Goal: Task Accomplishment & Management: Complete application form

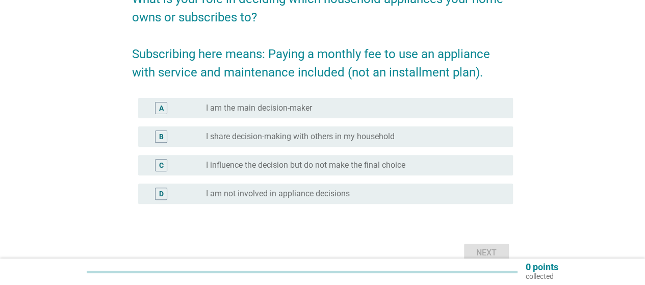
scroll to position [153, 0]
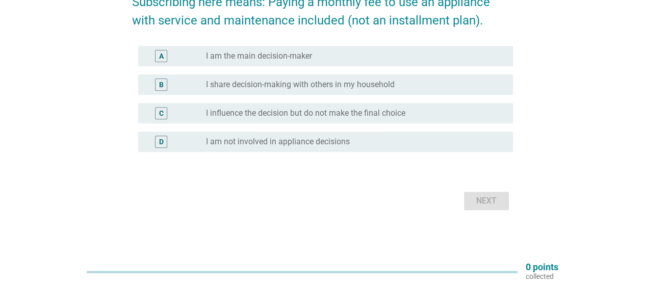
drag, startPoint x: 307, startPoint y: 42, endPoint x: 316, endPoint y: 53, distance: 13.4
click at [307, 43] on div "A radio_button_unchecked I am the main decision-maker" at bounding box center [322, 56] width 381 height 29
click at [324, 64] on div "A radio_button_unchecked I am the main decision-maker" at bounding box center [325, 56] width 375 height 20
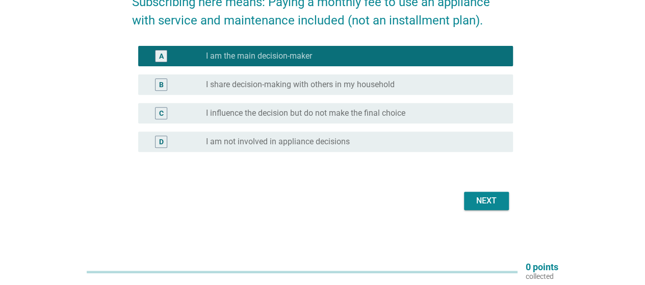
click at [480, 199] on div "Next" at bounding box center [486, 201] width 29 height 12
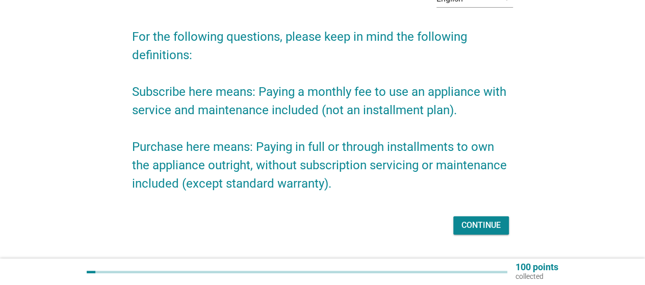
scroll to position [88, 0]
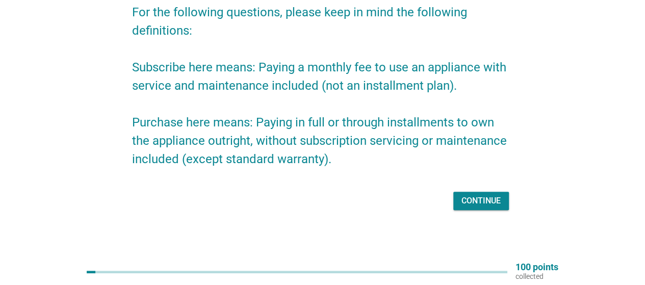
click at [479, 199] on div "Continue" at bounding box center [480, 201] width 39 height 12
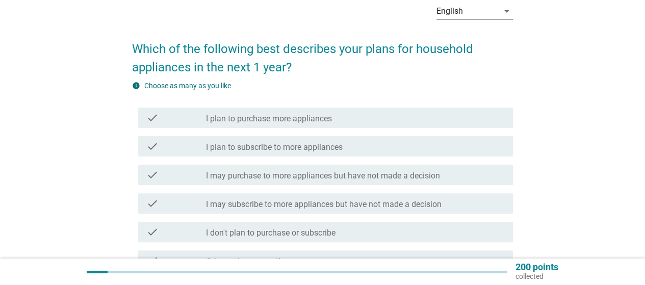
scroll to position [102, 0]
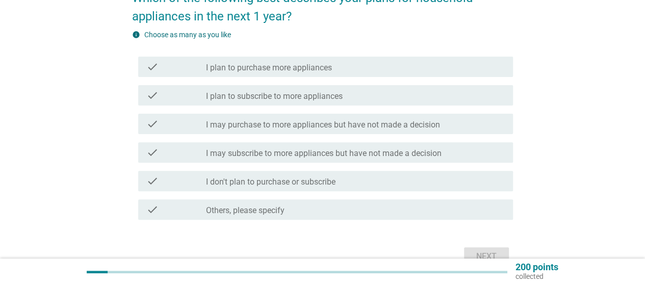
click at [305, 69] on label "I plan to purchase more appliances" at bounding box center [269, 68] width 126 height 10
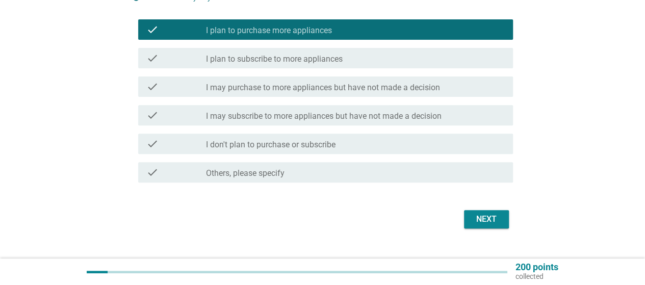
scroll to position [153, 0]
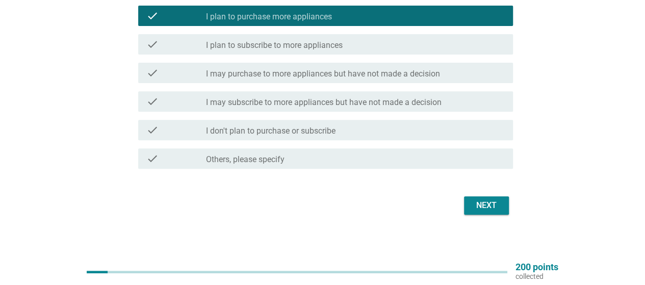
click at [520, 216] on div "English arrow_drop_down Which of the following best describes your plans for ho…" at bounding box center [322, 55] width 397 height 341
click at [499, 207] on div "Next" at bounding box center [486, 205] width 29 height 12
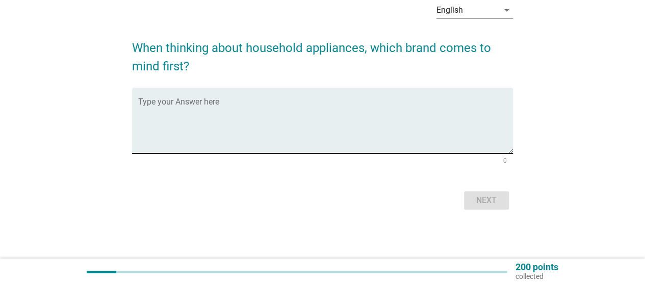
scroll to position [0, 0]
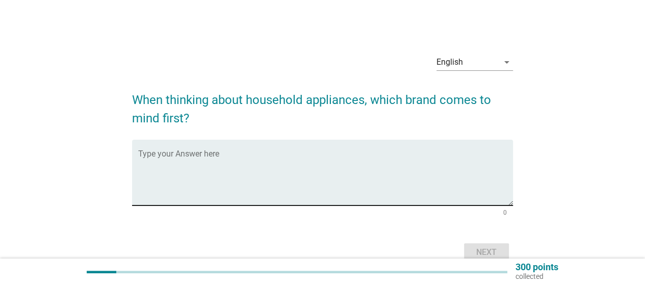
click at [421, 169] on textarea "Type your Answer here" at bounding box center [325, 179] width 375 height 54
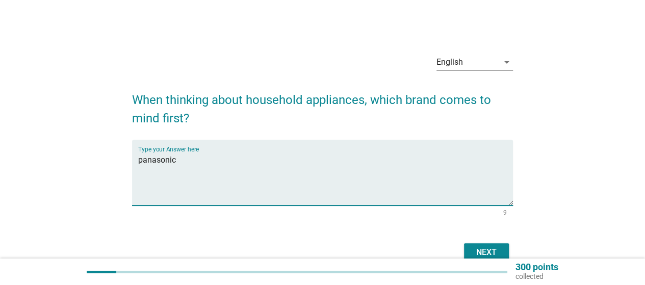
type textarea "panasonic"
click at [482, 246] on button "Next" at bounding box center [486, 252] width 45 height 18
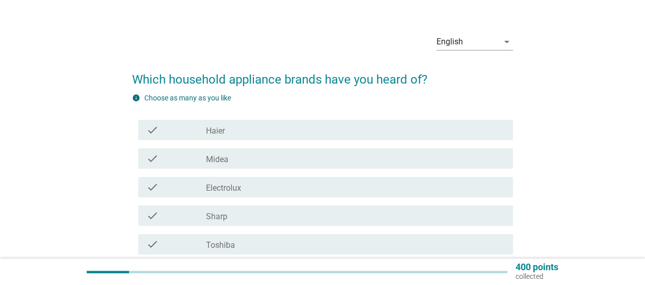
scroll to position [51, 0]
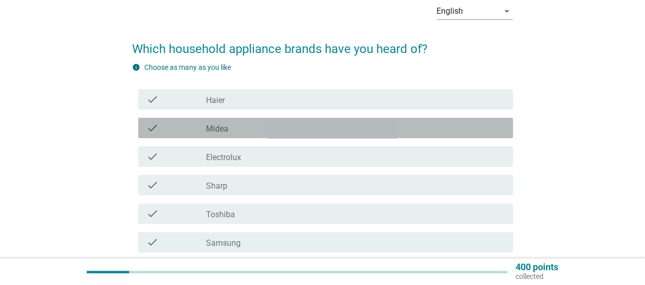
click at [262, 127] on div "check_box_outline_blank Midea" at bounding box center [355, 128] width 299 height 12
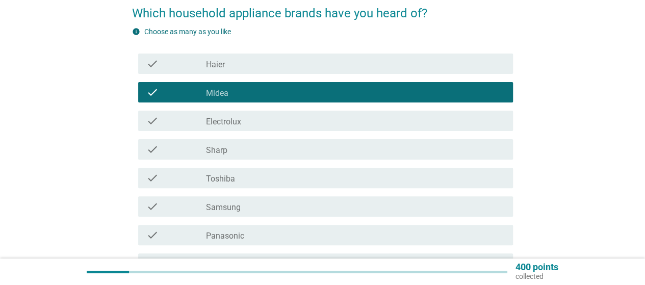
scroll to position [102, 0]
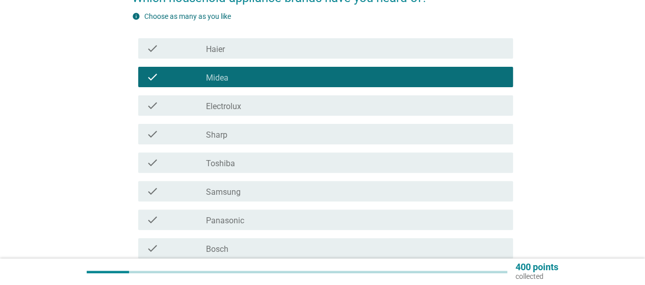
click at [262, 105] on div "check_box_outline_blank Electrolux" at bounding box center [355, 105] width 299 height 12
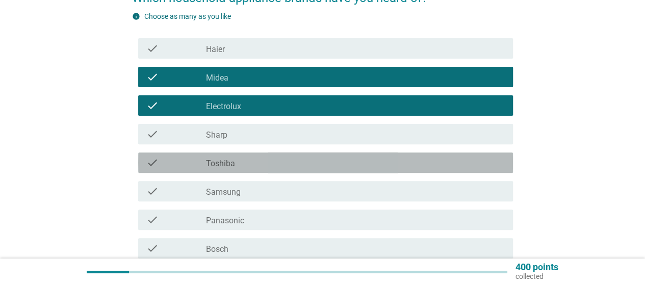
click at [263, 168] on div "check_box_outline_blank Toshiba" at bounding box center [355, 163] width 299 height 12
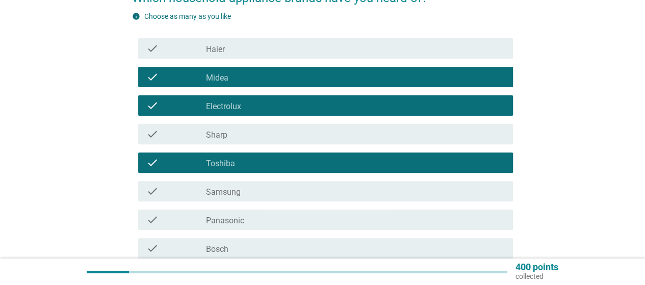
click at [264, 195] on div "check_box_outline_blank Samsung" at bounding box center [355, 191] width 299 height 12
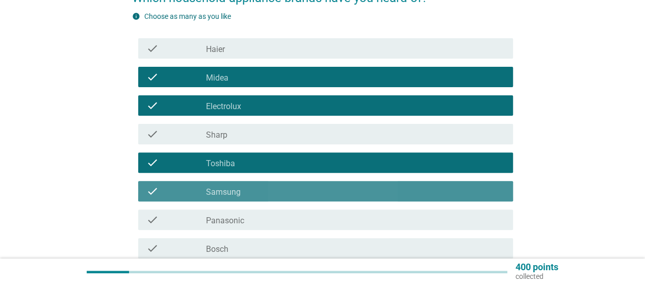
click at [264, 216] on div "check_box_outline_blank Panasonic" at bounding box center [355, 220] width 299 height 12
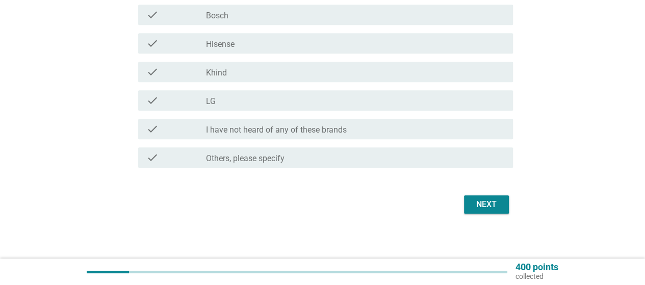
scroll to position [340, 0]
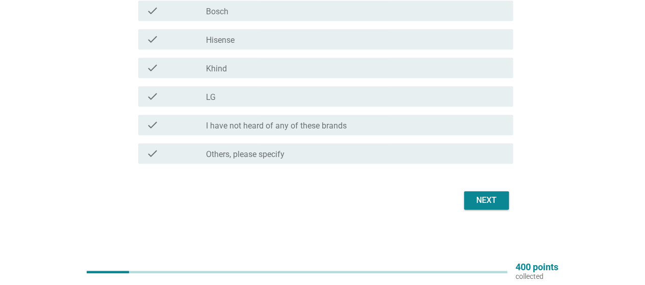
click at [312, 97] on div "check_box_outline_blank LG" at bounding box center [355, 96] width 299 height 12
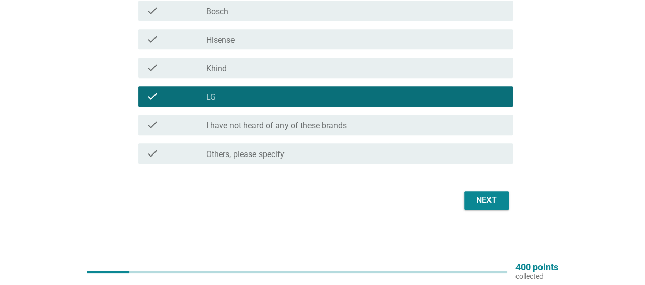
click at [493, 211] on div "Next" at bounding box center [322, 200] width 381 height 24
click at [493, 207] on button "Next" at bounding box center [486, 200] width 45 height 18
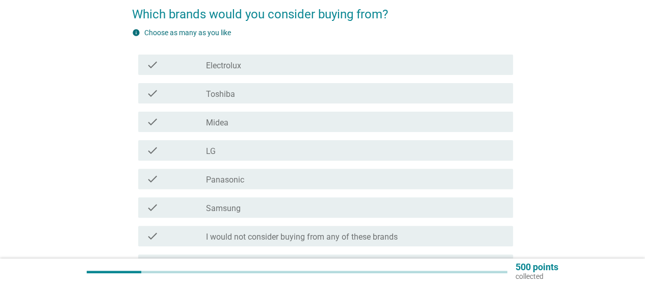
scroll to position [102, 0]
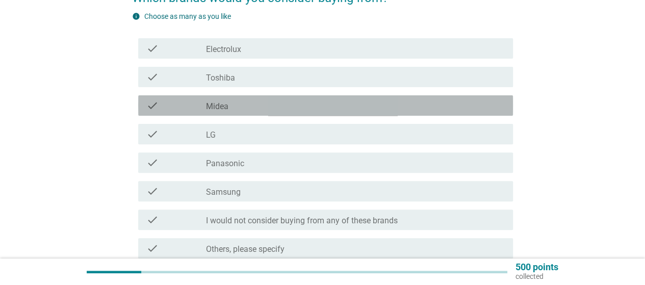
click at [250, 102] on div "check_box_outline_blank Midea" at bounding box center [355, 105] width 299 height 12
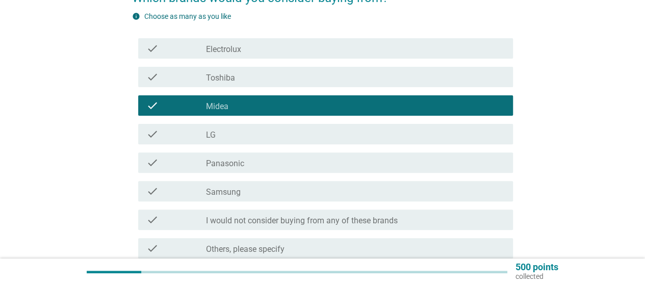
click at [249, 128] on div "check_box_outline_blank LG" at bounding box center [355, 134] width 299 height 12
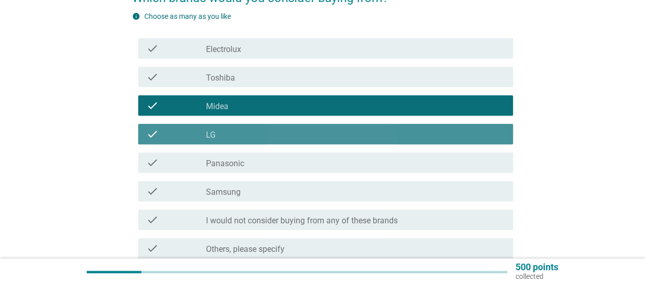
click at [257, 162] on div "check_box_outline_blank Panasonic" at bounding box center [355, 163] width 299 height 12
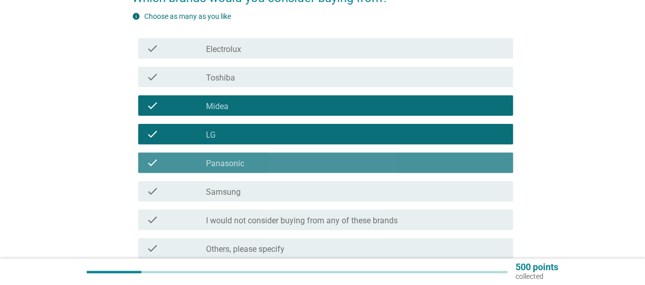
click at [263, 190] on div "check_box_outline_blank Samsung" at bounding box center [355, 191] width 299 height 12
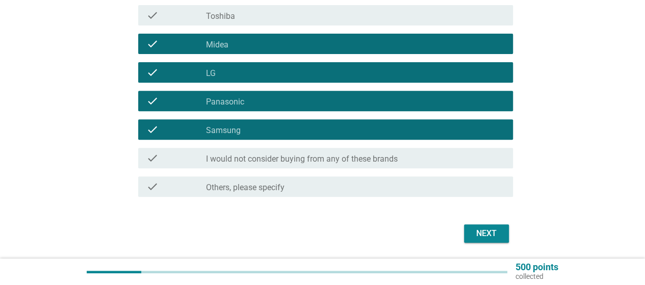
scroll to position [197, 0]
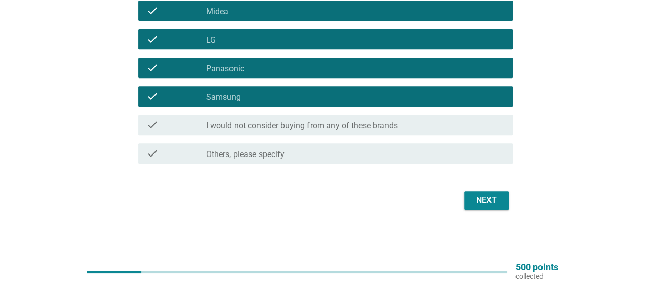
click at [491, 191] on div "Next" at bounding box center [322, 200] width 381 height 24
click at [491, 196] on div "Next" at bounding box center [486, 200] width 29 height 12
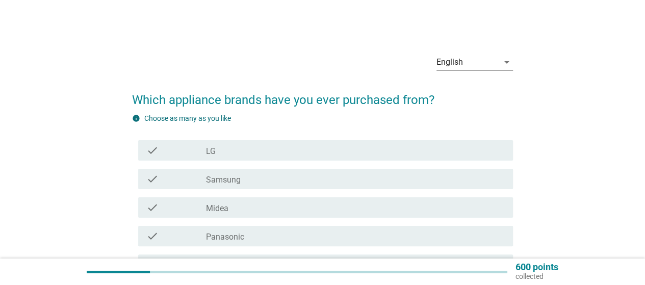
scroll to position [51, 0]
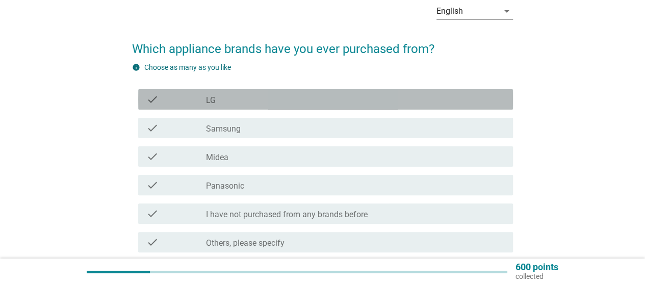
click at [274, 104] on div "check_box LG" at bounding box center [355, 99] width 299 height 12
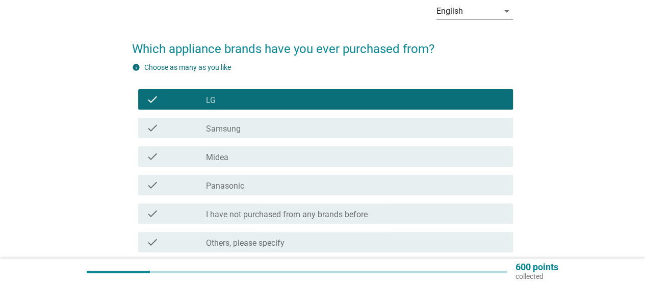
click at [274, 122] on div "check_box Samsung" at bounding box center [355, 128] width 299 height 12
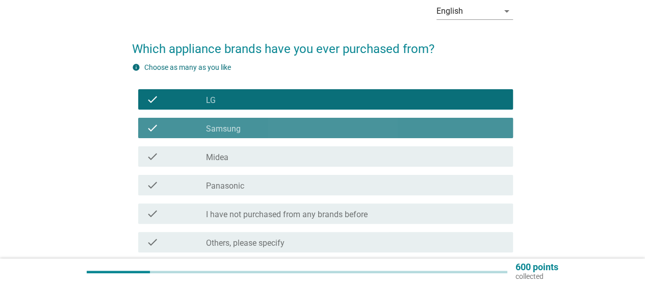
click at [274, 161] on div "check_box_outline_blank Midea" at bounding box center [355, 156] width 299 height 12
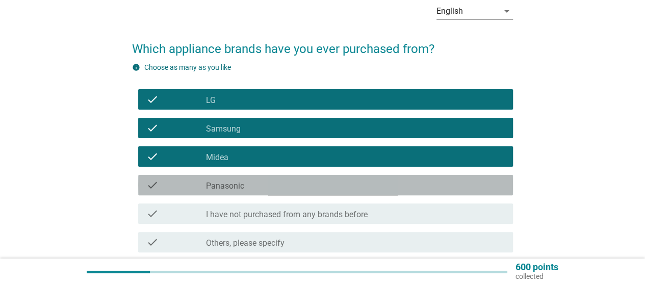
click at [277, 186] on div "check_box Panasonic" at bounding box center [355, 185] width 299 height 12
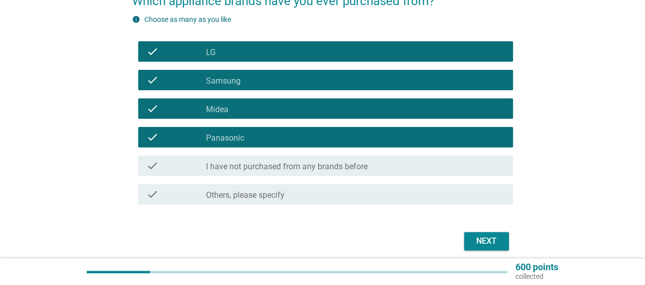
scroll to position [140, 0]
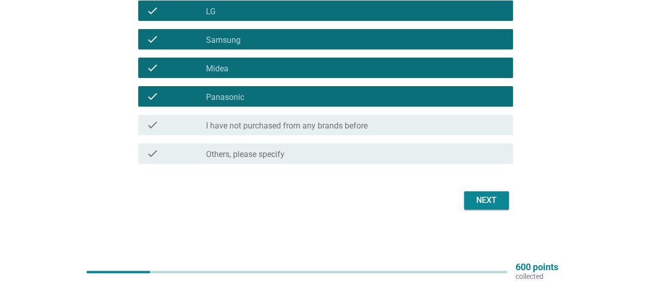
click at [491, 193] on button "Next" at bounding box center [486, 200] width 45 height 18
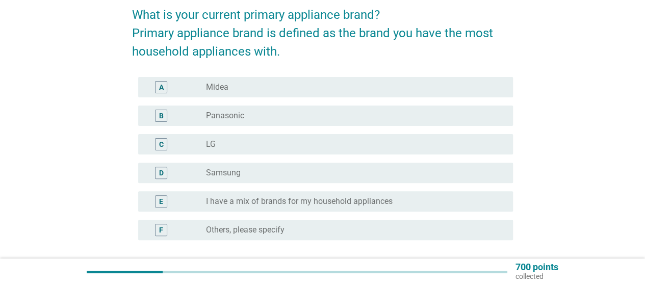
scroll to position [102, 0]
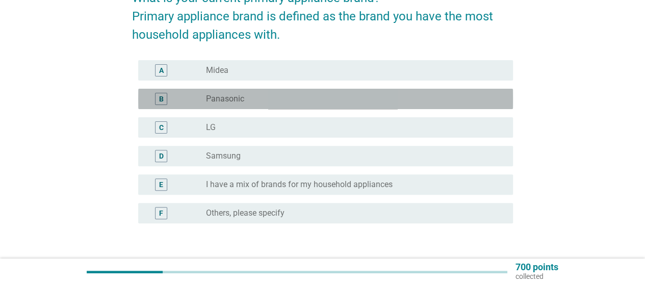
click at [288, 90] on div "B radio_button_unchecked Panasonic" at bounding box center [325, 99] width 375 height 20
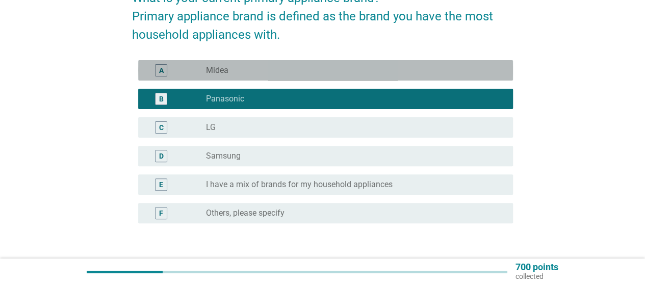
click at [298, 61] on div "A radio_button_unchecked Midea" at bounding box center [325, 70] width 375 height 20
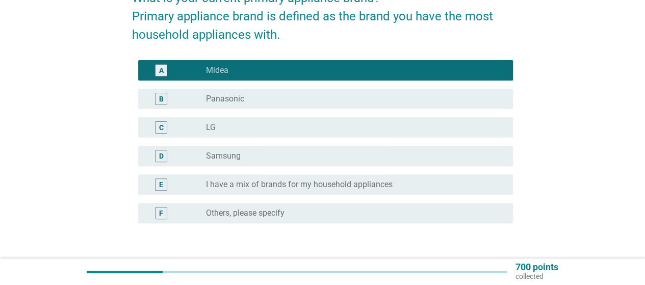
click at [295, 117] on div "C radio_button_unchecked LG" at bounding box center [322, 127] width 381 height 29
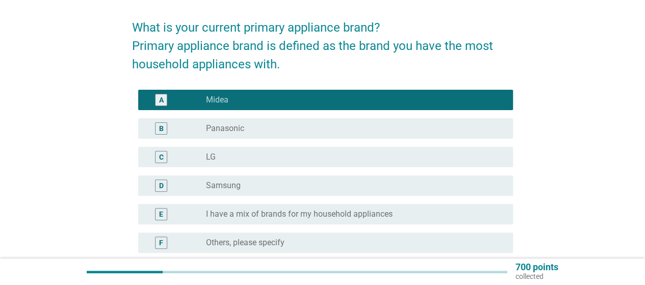
scroll to position [51, 0]
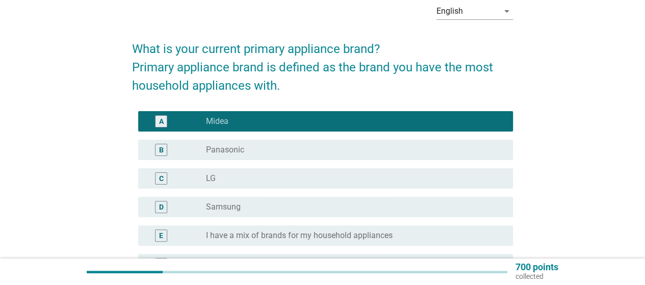
click at [280, 142] on div "B radio_button_unchecked Panasonic" at bounding box center [325, 150] width 375 height 20
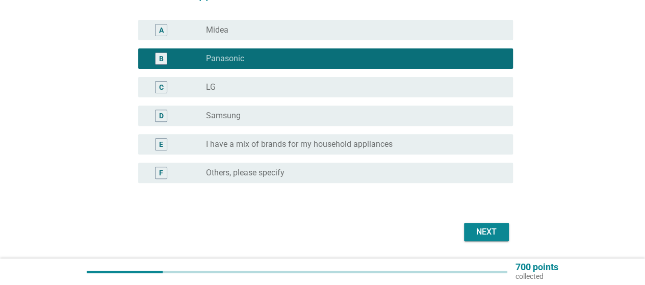
scroll to position [173, 0]
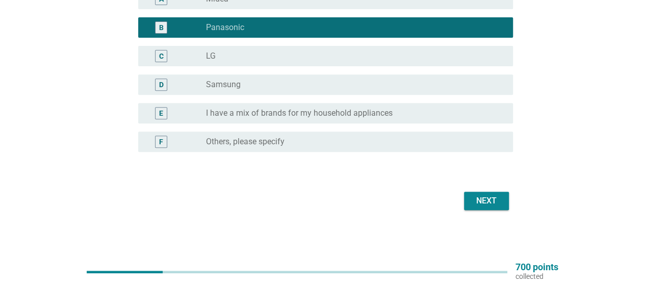
click at [479, 201] on div "Next" at bounding box center [486, 201] width 29 height 12
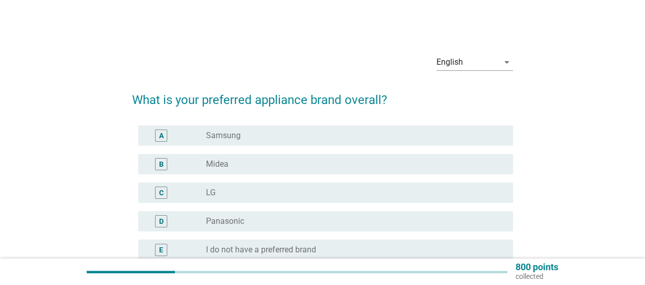
click at [262, 216] on div "radio_button_unchecked Panasonic" at bounding box center [351, 221] width 291 height 10
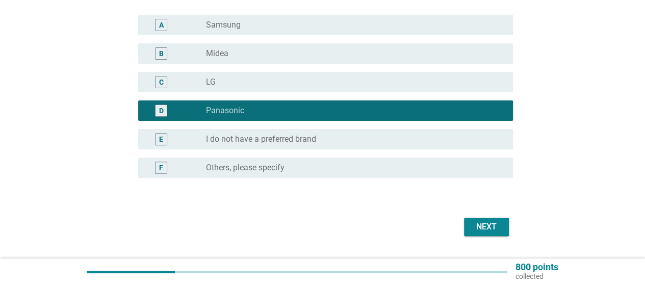
scroll to position [137, 0]
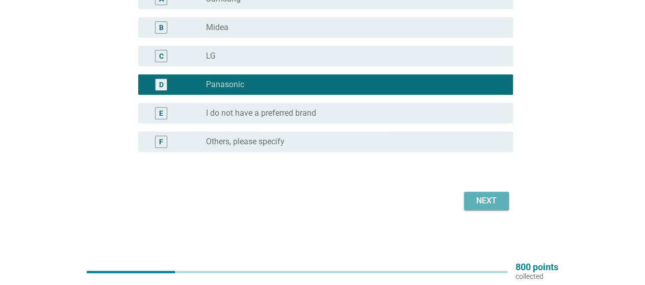
click at [492, 198] on div "Next" at bounding box center [486, 201] width 29 height 12
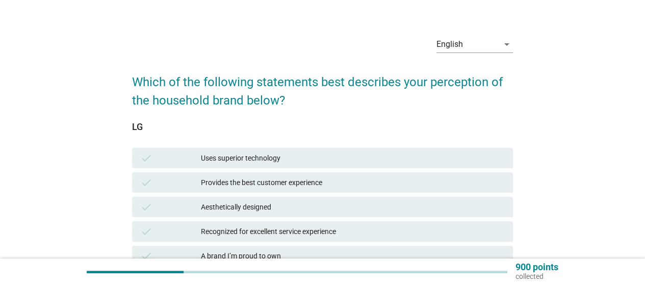
scroll to position [102, 0]
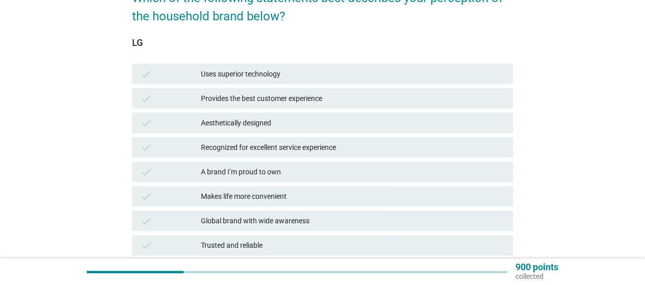
click at [296, 79] on div "Uses superior technology" at bounding box center [353, 74] width 304 height 12
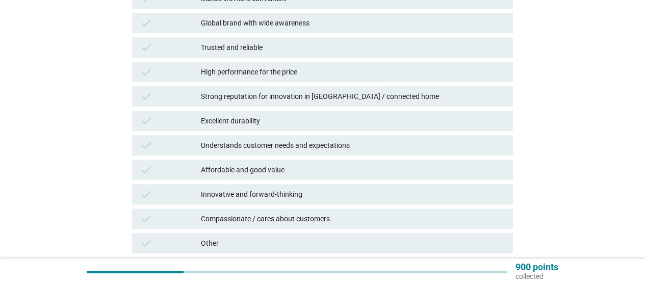
scroll to position [357, 0]
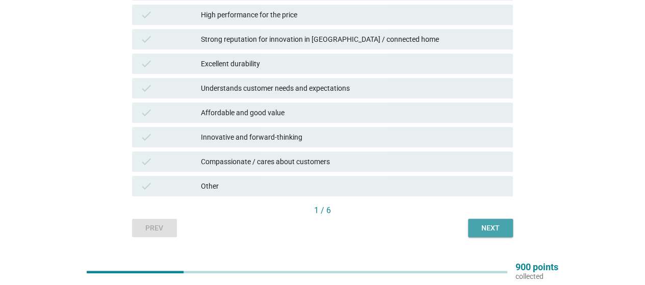
click at [487, 237] on button "Next" at bounding box center [490, 228] width 45 height 18
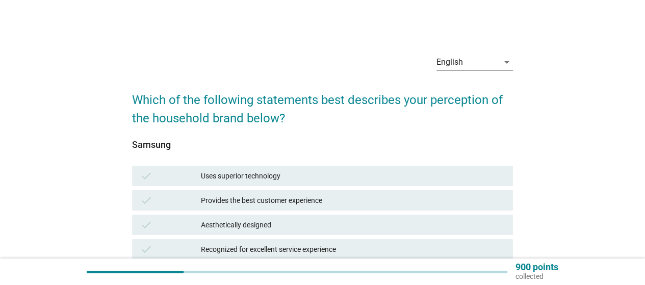
click at [364, 174] on div "Uses superior technology" at bounding box center [353, 176] width 304 height 12
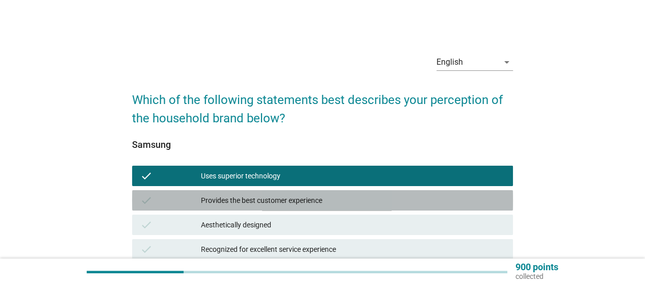
click at [370, 196] on div "Provides the best customer experience" at bounding box center [353, 200] width 304 height 12
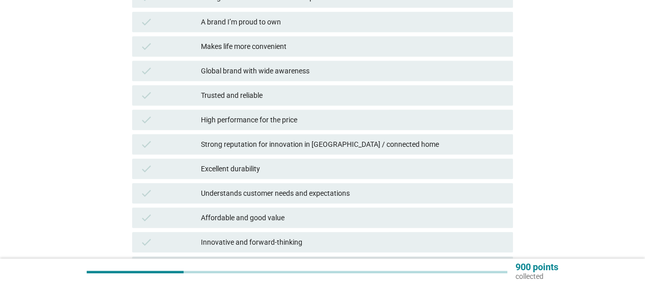
scroll to position [51, 0]
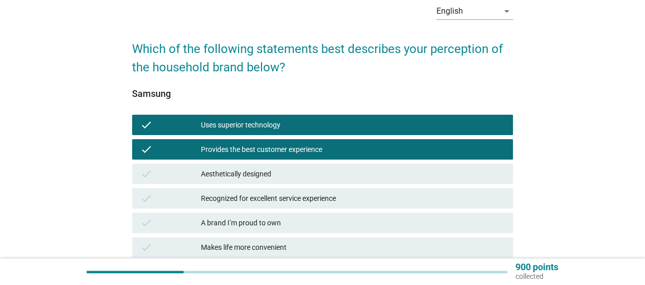
click at [360, 126] on div "Uses superior technology" at bounding box center [353, 125] width 304 height 12
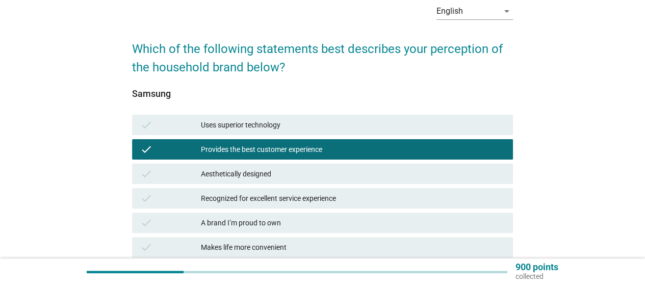
click at [364, 146] on div "Provides the best customer experience" at bounding box center [353, 149] width 304 height 12
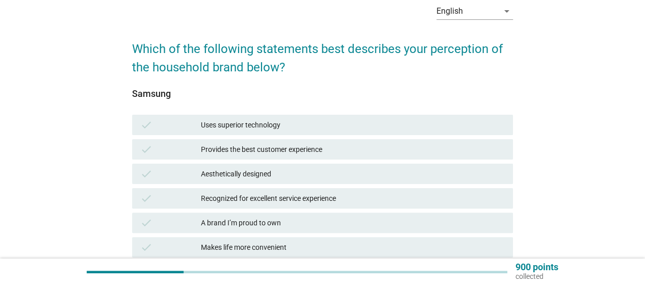
click at [345, 128] on div "Uses superior technology" at bounding box center [353, 125] width 304 height 12
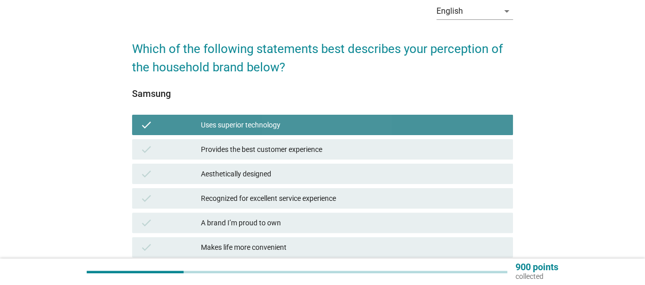
click at [344, 127] on div "Uses superior technology" at bounding box center [353, 125] width 304 height 12
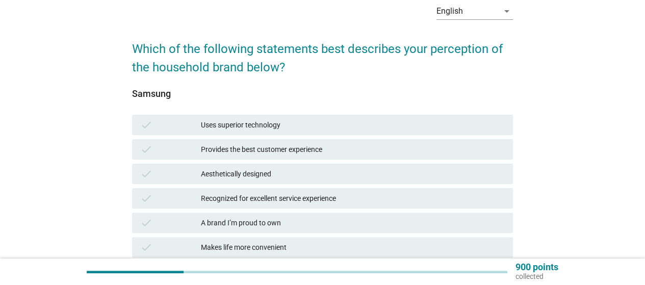
click at [337, 180] on div "check Aesthetically designed" at bounding box center [322, 174] width 381 height 20
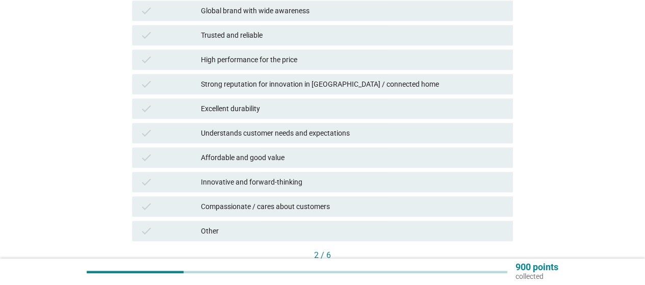
scroll to position [357, 0]
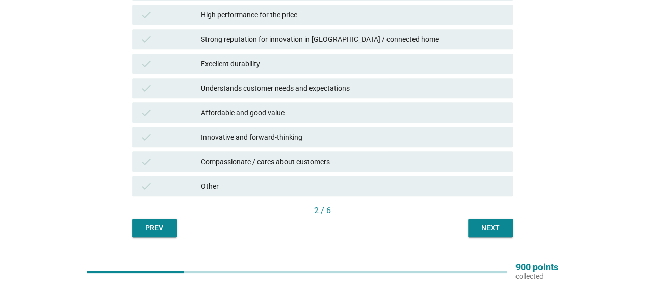
click at [485, 230] on div "Next" at bounding box center [490, 228] width 29 height 11
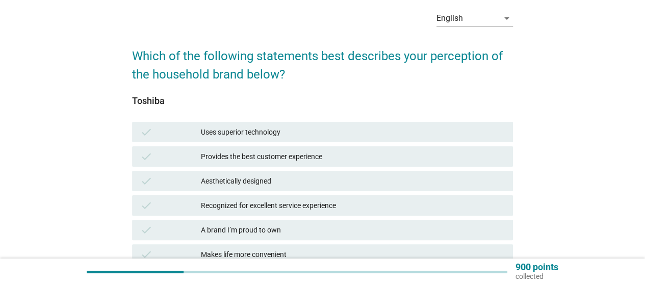
scroll to position [102, 0]
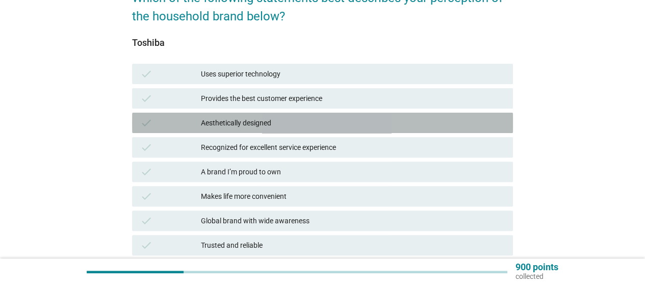
click at [265, 122] on div "Aesthetically designed" at bounding box center [353, 123] width 304 height 12
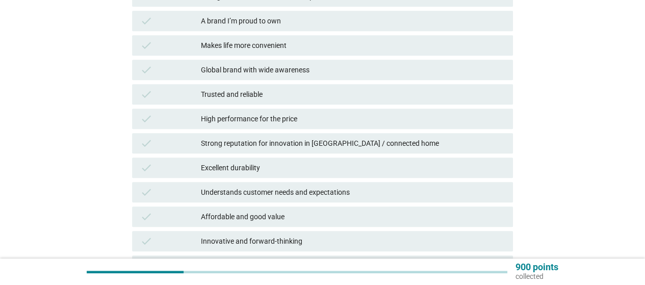
scroll to position [0, 0]
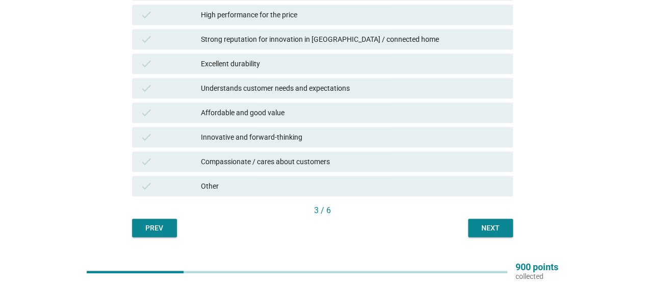
click at [474, 228] on button "Next" at bounding box center [490, 228] width 45 height 18
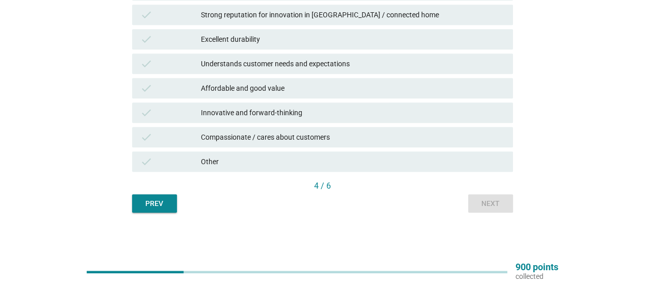
click at [284, 118] on div "Innovative and forward-thinking" at bounding box center [353, 113] width 304 height 12
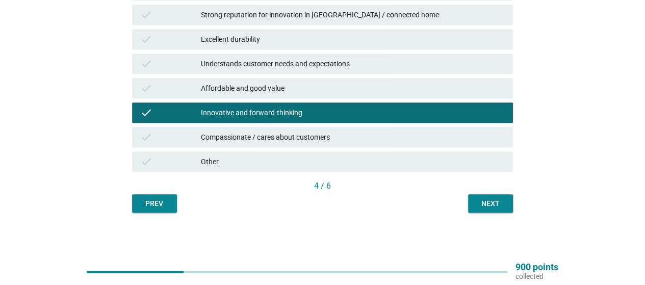
click at [484, 209] on button "Next" at bounding box center [490, 203] width 45 height 18
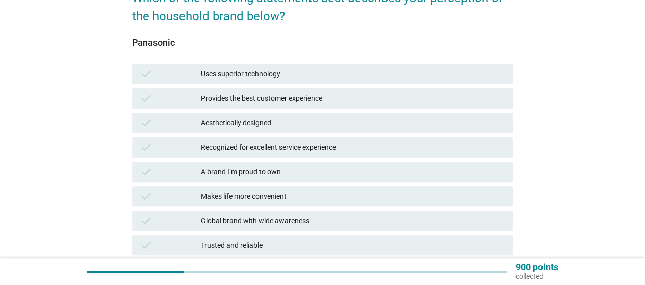
click at [297, 77] on div "Uses superior technology" at bounding box center [353, 74] width 304 height 12
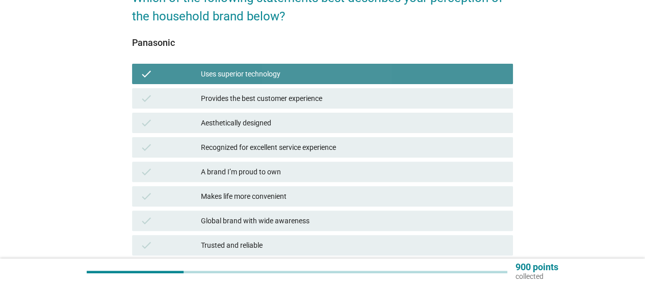
click at [304, 93] on div "Provides the best customer experience" at bounding box center [353, 98] width 304 height 12
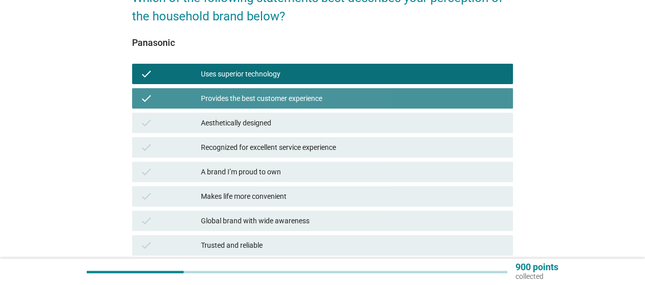
click at [320, 128] on div "Aesthetically designed" at bounding box center [353, 123] width 304 height 12
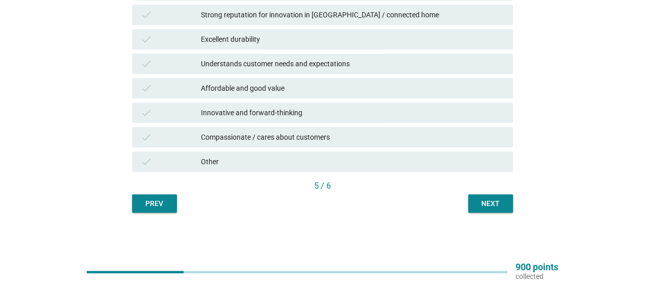
click at [480, 202] on div "Next" at bounding box center [490, 203] width 29 height 11
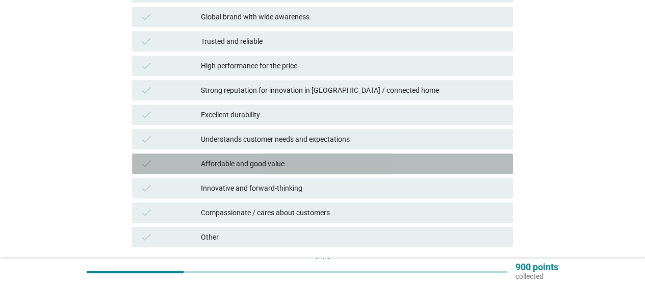
click at [294, 165] on div "Affordable and good value" at bounding box center [353, 164] width 304 height 12
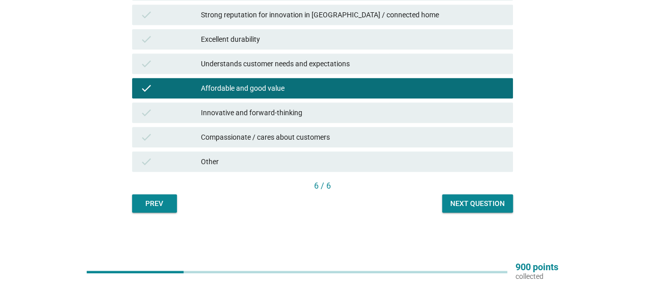
click at [464, 205] on div "Next question" at bounding box center [477, 203] width 55 height 11
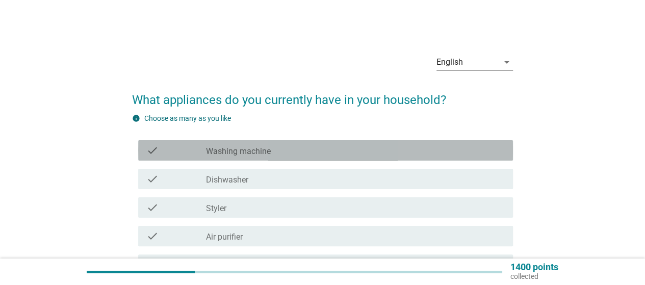
click at [351, 157] on div "check check_box_outline_blank Washing machine" at bounding box center [325, 150] width 375 height 20
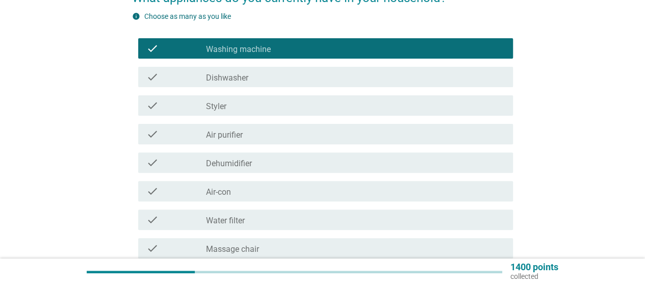
click at [264, 133] on div "check_box_outline_blank Air purifier" at bounding box center [355, 134] width 299 height 12
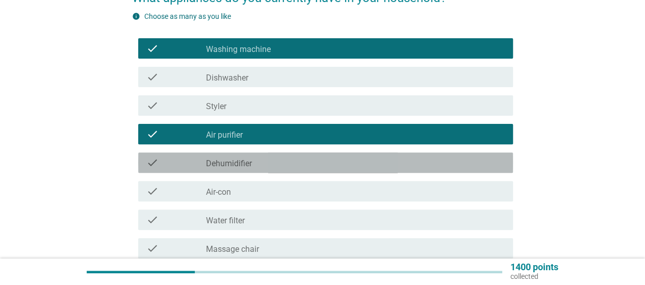
click at [276, 164] on div "check_box_outline_blank Dehumidifier" at bounding box center [355, 163] width 299 height 12
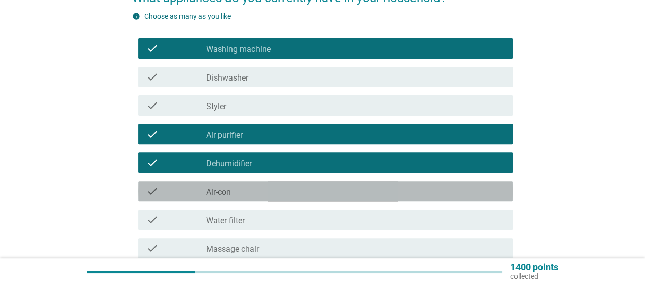
click at [277, 188] on div "check_box_outline_blank Air-con" at bounding box center [355, 191] width 299 height 12
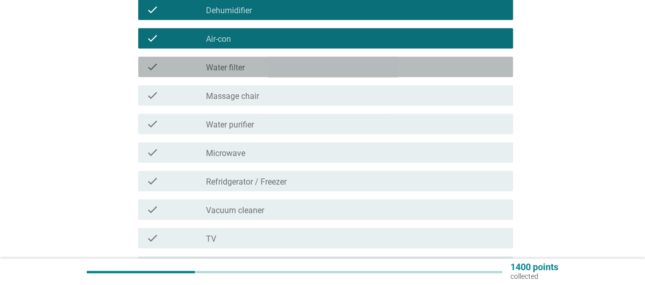
click at [264, 66] on div "check_box_outline_blank Water filter" at bounding box center [355, 67] width 299 height 12
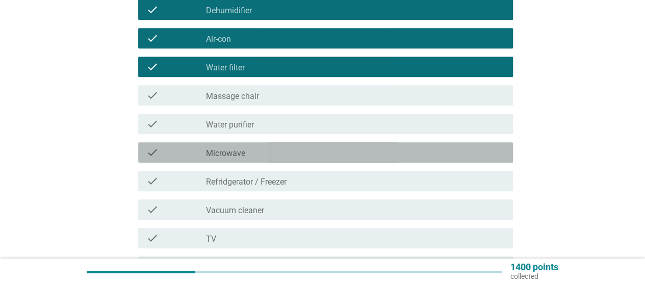
click at [285, 155] on div "check_box_outline_blank Microwave" at bounding box center [355, 152] width 299 height 12
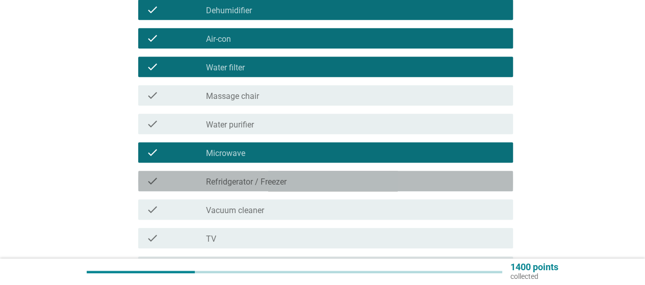
click at [288, 177] on div "check_box_outline_blank Refridgerator / [PERSON_NAME]" at bounding box center [355, 181] width 299 height 12
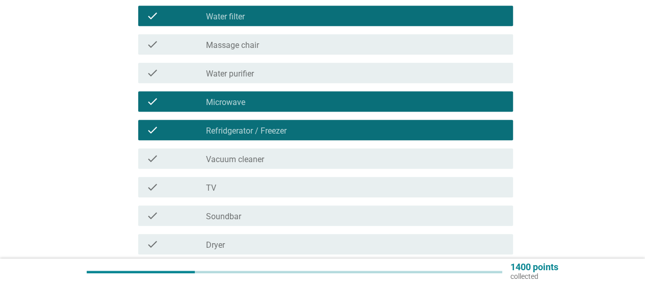
click at [288, 188] on div "check_box_outline_blank TV" at bounding box center [355, 187] width 299 height 12
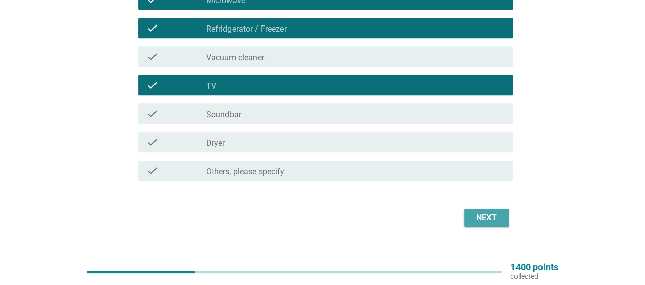
click at [504, 224] on button "Next" at bounding box center [486, 218] width 45 height 18
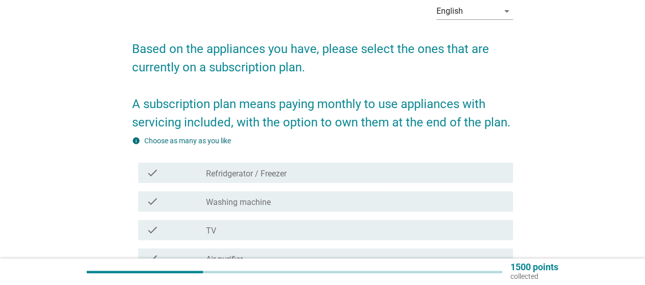
click at [354, 187] on div "check check_box_outline_blank Washing machine" at bounding box center [322, 201] width 381 height 29
click at [356, 175] on div "check_box_outline_blank Refridgerator / [PERSON_NAME]" at bounding box center [355, 173] width 299 height 12
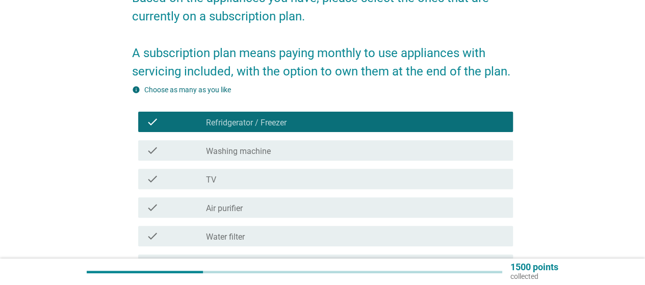
click at [339, 147] on div "check_box_outline_blank Washing machine" at bounding box center [355, 150] width 299 height 12
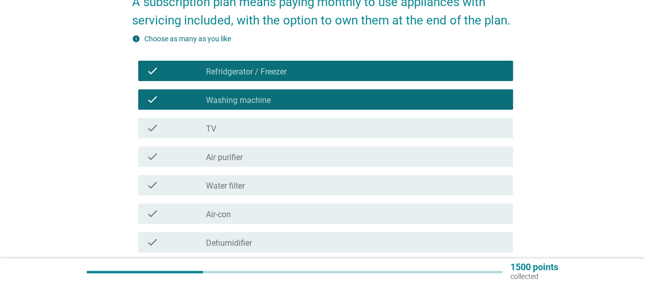
click at [318, 160] on div "check_box_outline_blank Air purifier" at bounding box center [355, 156] width 299 height 12
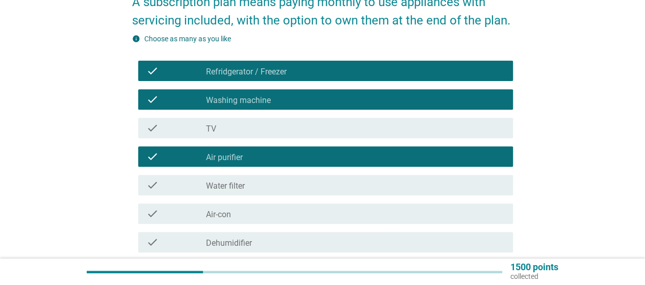
click at [324, 94] on div "check_box_outline_blank Washing machine" at bounding box center [355, 99] width 299 height 12
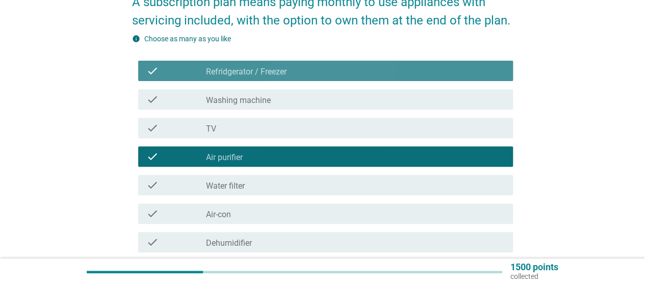
click at [342, 74] on div "check_box_outline_blank Refridgerator / [PERSON_NAME]" at bounding box center [355, 71] width 299 height 12
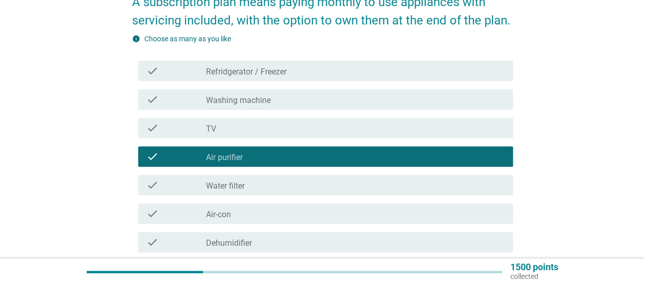
click at [326, 180] on div "check_box_outline_blank Water filter" at bounding box center [355, 185] width 299 height 12
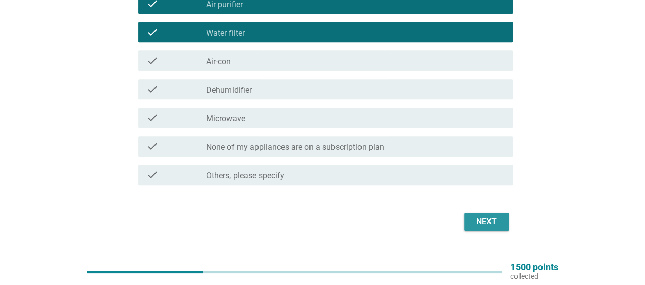
click at [478, 230] on button "Next" at bounding box center [486, 222] width 45 height 18
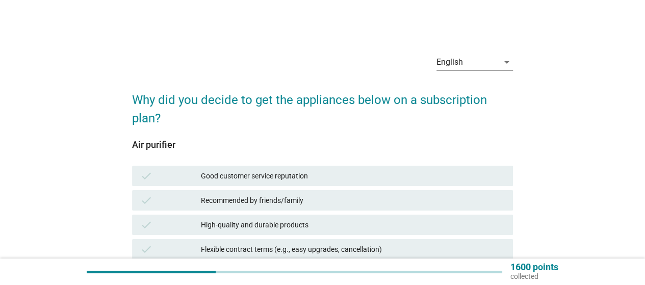
click at [383, 175] on div "Good customer service reputation" at bounding box center [353, 176] width 304 height 12
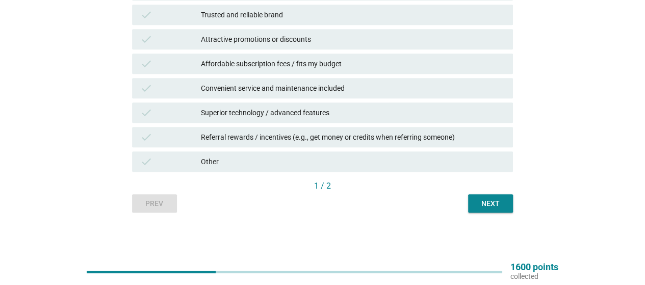
click at [490, 208] on div "Next" at bounding box center [490, 203] width 29 height 11
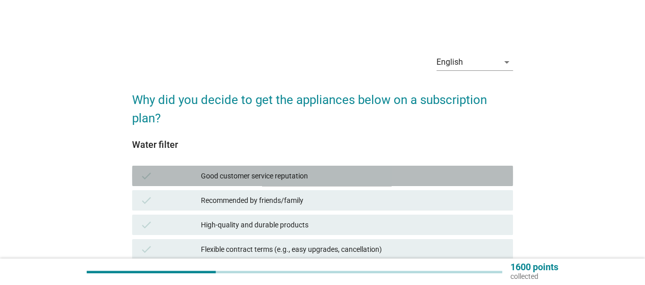
click at [383, 174] on div "Good customer service reputation" at bounding box center [353, 176] width 304 height 12
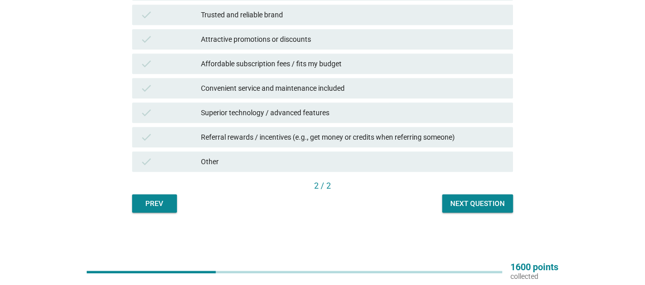
click at [467, 199] on div "Next question" at bounding box center [477, 203] width 55 height 11
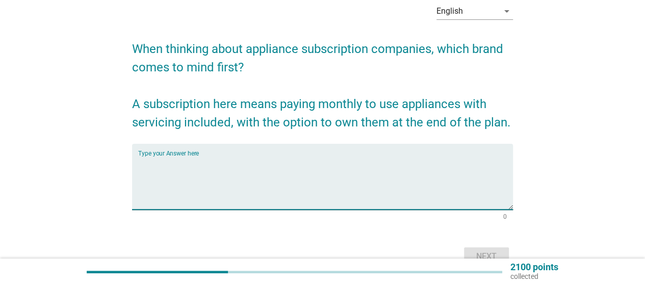
click at [350, 171] on textarea "Type your Answer here" at bounding box center [325, 183] width 375 height 54
type textarea "coway"
click at [472, 250] on button "Next" at bounding box center [486, 256] width 45 height 18
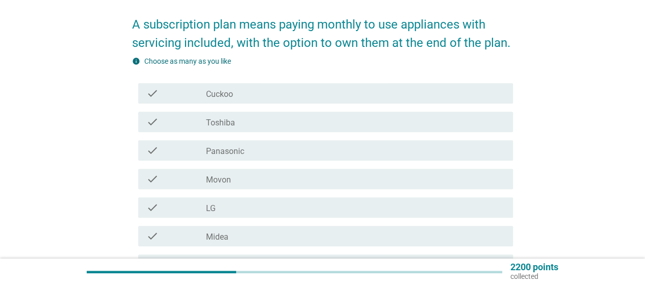
click at [304, 97] on div "check_box_outline_blank Cuckoo" at bounding box center [355, 93] width 299 height 12
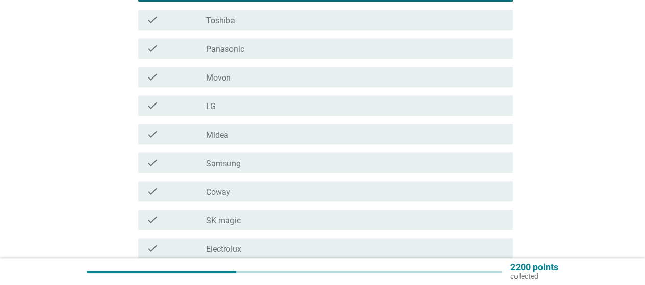
click at [280, 101] on div "check_box_outline_blank LG" at bounding box center [355, 105] width 299 height 12
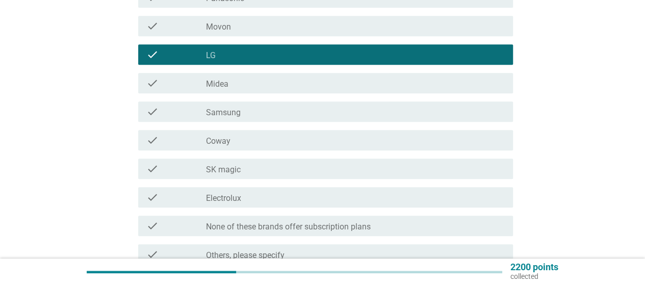
click at [284, 132] on div "check check_box_outline_blank Coway" at bounding box center [325, 140] width 375 height 20
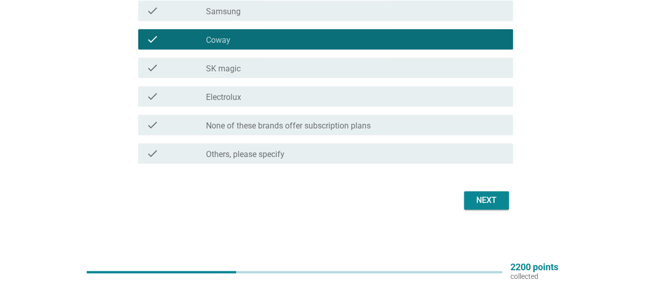
click at [299, 72] on div "check_box_outline_blank SK magic" at bounding box center [355, 68] width 299 height 12
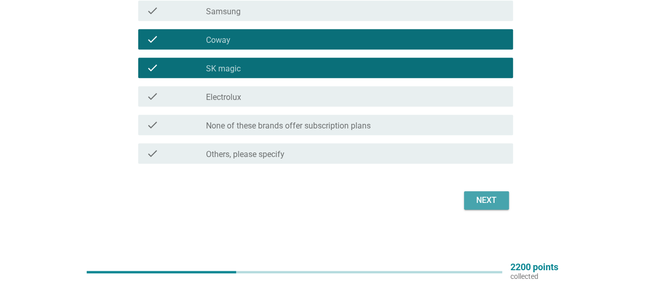
click at [480, 208] on button "Next" at bounding box center [486, 200] width 45 height 18
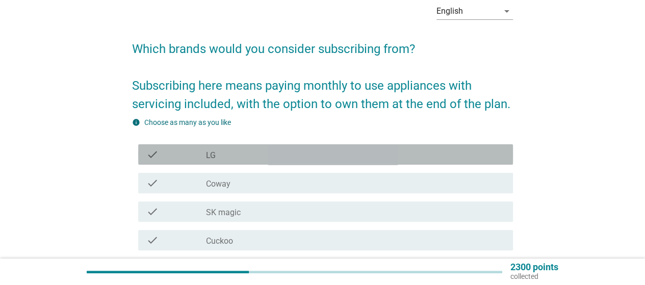
click at [339, 160] on div "check_box LG" at bounding box center [355, 154] width 299 height 12
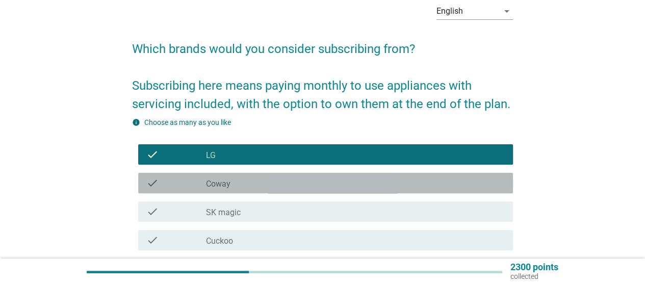
click at [338, 175] on div "check check_box_outline_blank Coway" at bounding box center [325, 183] width 375 height 20
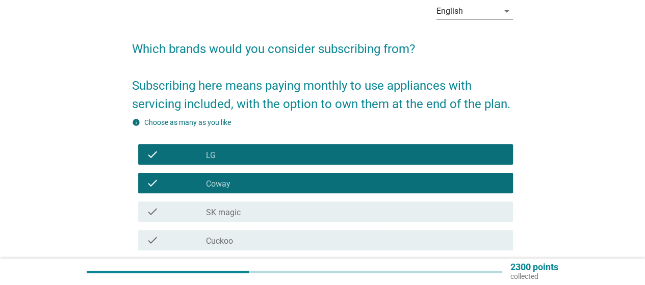
click at [343, 215] on div "check_box_outline_blank SK magic" at bounding box center [355, 211] width 299 height 12
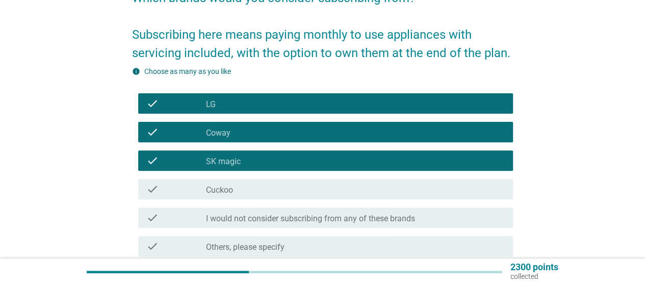
click at [338, 203] on div "check check_box_outline_blank Cuckoo" at bounding box center [322, 189] width 381 height 29
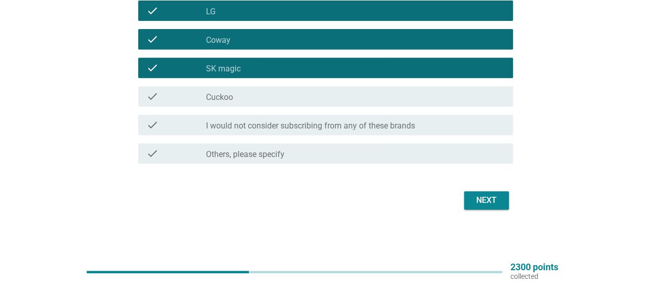
click at [402, 79] on div "check check_box_outline_blank SK magic" at bounding box center [322, 68] width 381 height 29
click at [409, 98] on div "check_box_outline_blank Cuckoo" at bounding box center [355, 96] width 299 height 12
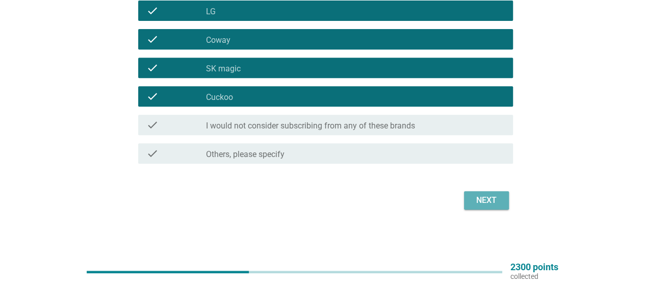
click at [496, 207] on button "Next" at bounding box center [486, 200] width 45 height 18
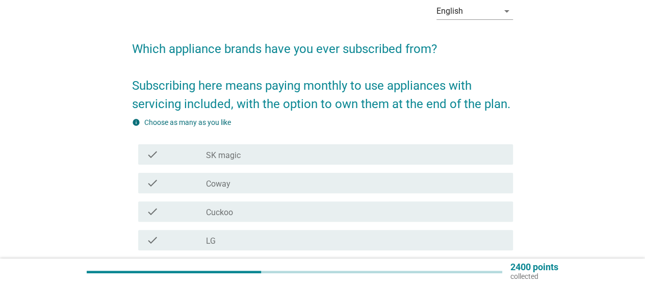
click at [326, 156] on div "check_box SK magic" at bounding box center [355, 154] width 299 height 12
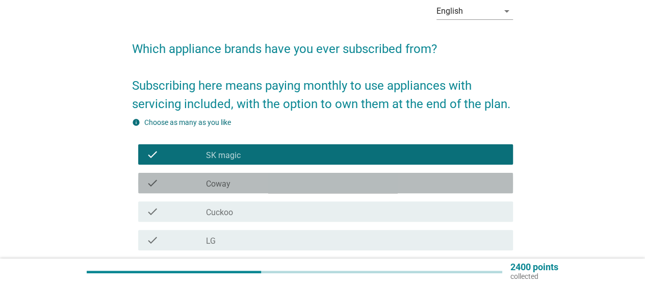
click at [332, 190] on div "check check_box_outline_blank Coway" at bounding box center [325, 183] width 375 height 20
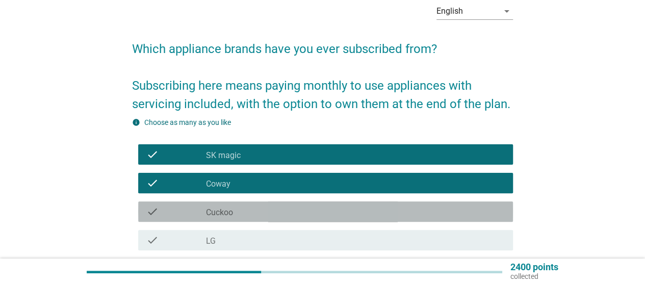
click at [327, 213] on div "check_box Cuckoo" at bounding box center [355, 211] width 299 height 12
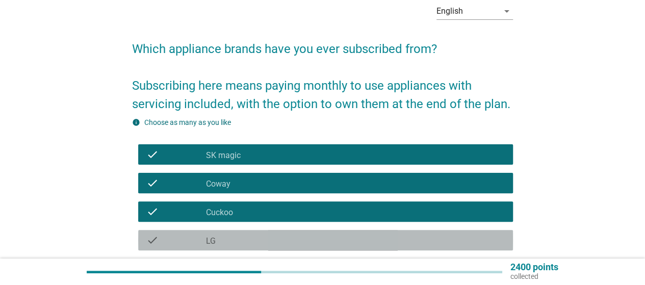
click at [331, 236] on div "check_box LG" at bounding box center [355, 240] width 299 height 12
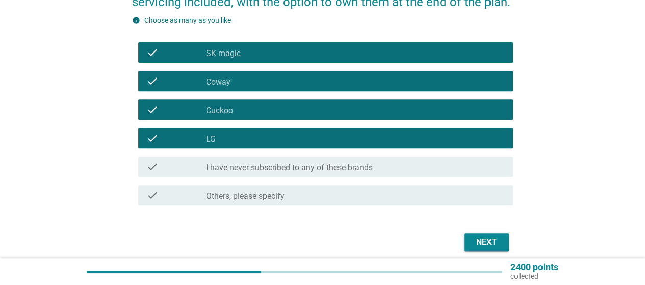
click at [497, 253] on div "Next" at bounding box center [322, 242] width 381 height 24
click at [485, 240] on div "Next" at bounding box center [486, 242] width 29 height 12
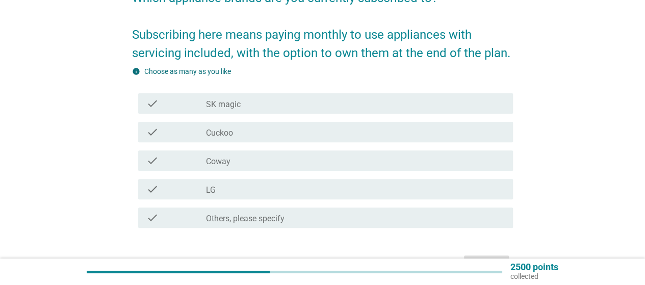
click at [286, 184] on div "check_box LG" at bounding box center [355, 189] width 299 height 12
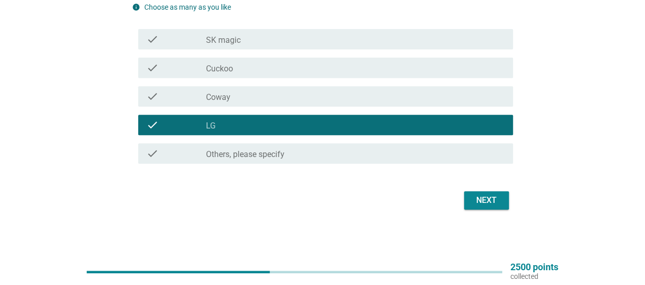
click at [482, 203] on div "Next" at bounding box center [486, 200] width 29 height 12
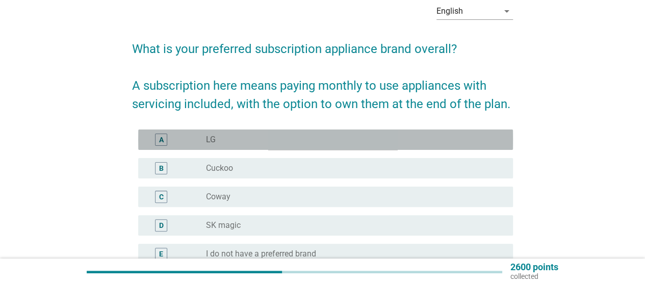
click at [379, 145] on div "radio_button_unchecked LG" at bounding box center [355, 140] width 299 height 12
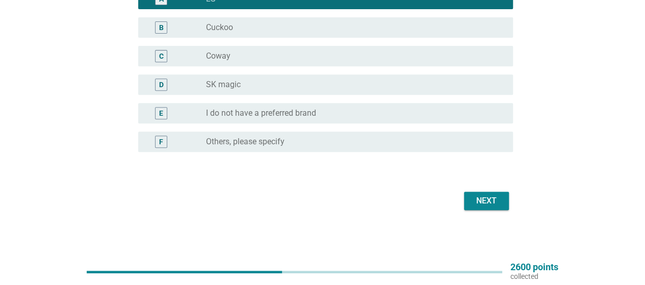
click at [480, 205] on div "Next" at bounding box center [486, 201] width 29 height 12
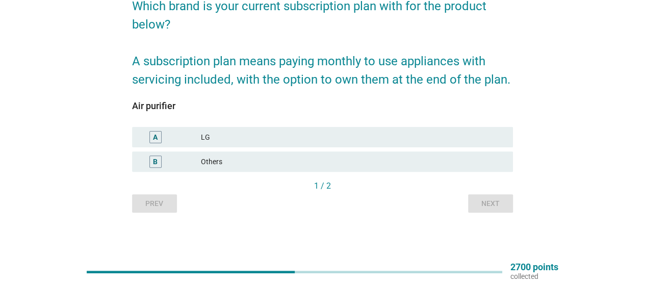
click at [303, 138] on div "LG" at bounding box center [353, 137] width 304 height 12
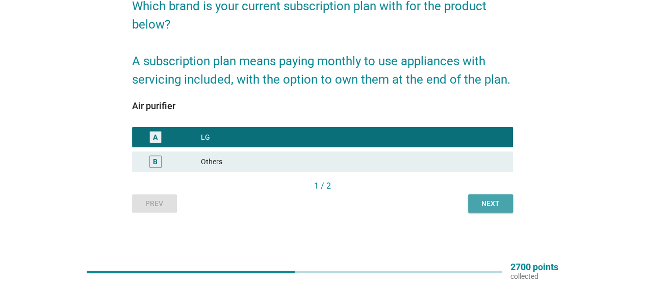
click at [494, 209] on button "Next" at bounding box center [490, 203] width 45 height 18
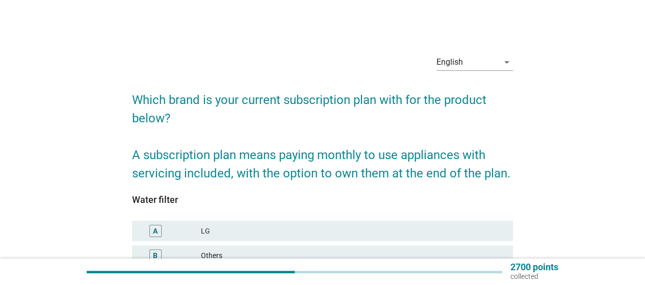
click at [462, 233] on div "LG" at bounding box center [353, 231] width 304 height 12
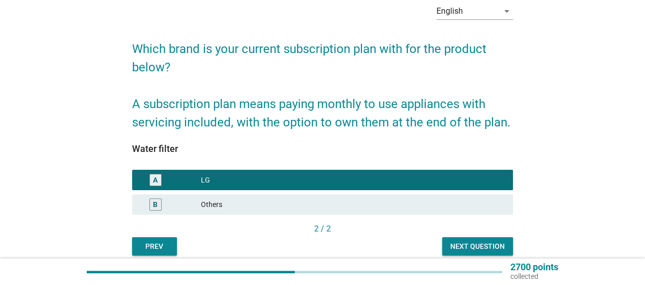
click at [496, 247] on div "Next question" at bounding box center [477, 246] width 55 height 11
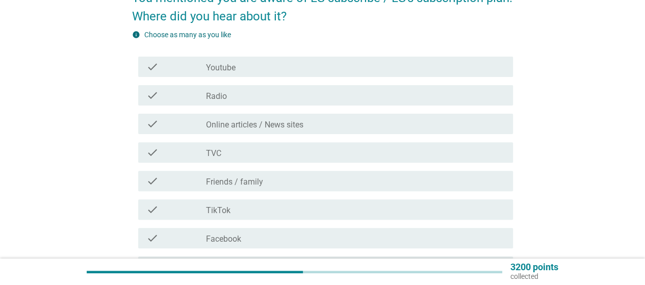
click at [332, 69] on div "check_box_outline_blank Youtube" at bounding box center [355, 67] width 299 height 12
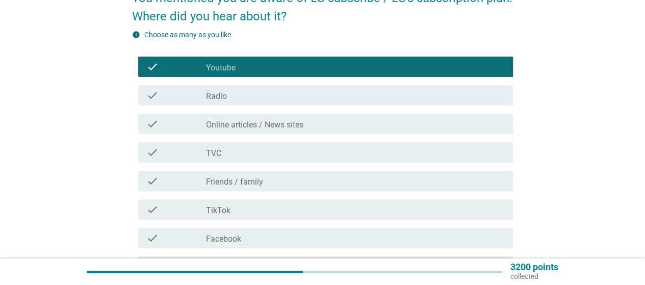
click at [298, 126] on label "Online articles / News sites" at bounding box center [254, 125] width 97 height 10
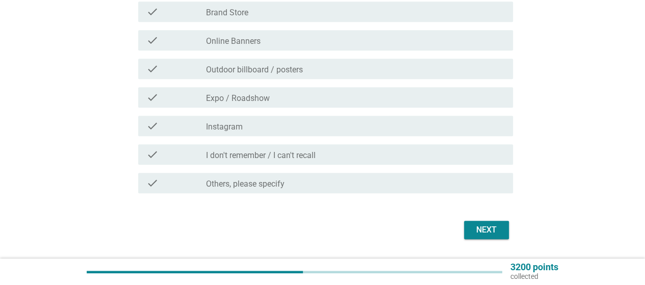
click at [483, 230] on div "Next" at bounding box center [486, 230] width 29 height 12
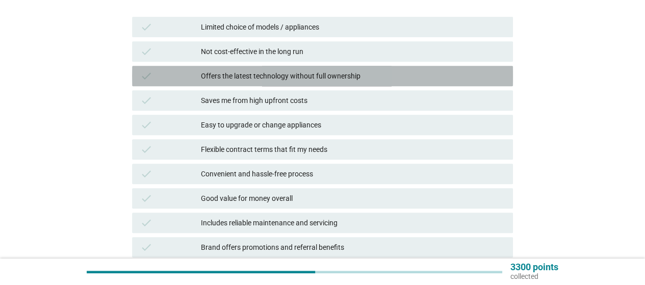
click at [325, 79] on div "Offers the latest technology without full ownership" at bounding box center [353, 76] width 304 height 12
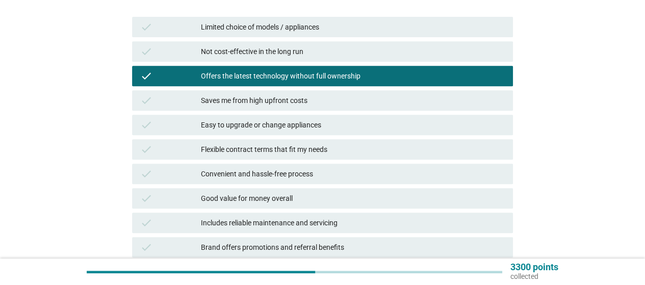
click at [325, 97] on div "Saves me from high upfront costs" at bounding box center [353, 100] width 304 height 12
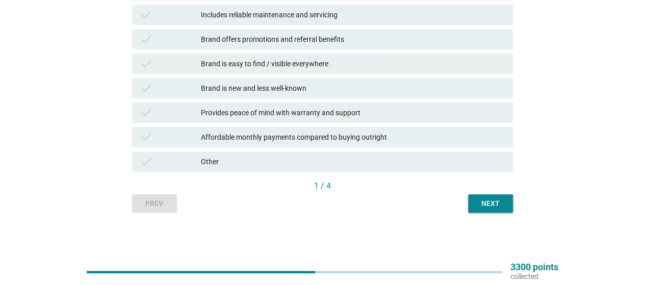
click at [497, 202] on div "Next" at bounding box center [490, 203] width 29 height 11
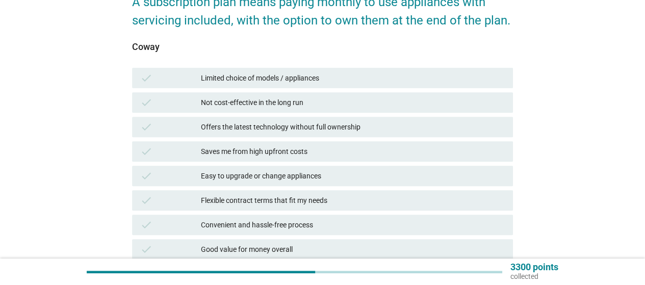
click at [317, 99] on div "Not cost-effective in the long run" at bounding box center [353, 102] width 304 height 12
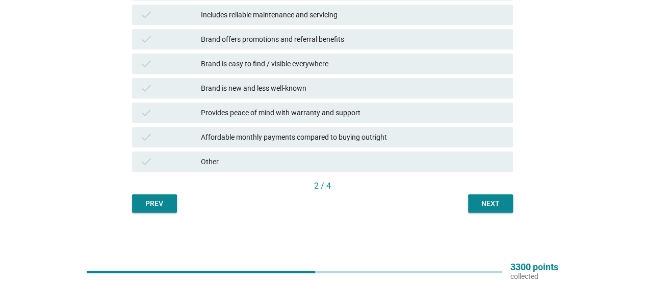
click at [496, 203] on div "Next" at bounding box center [490, 203] width 29 height 11
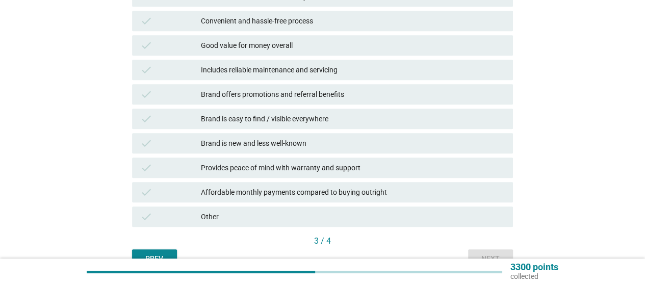
click at [280, 150] on div "check Brand is new and less well-known" at bounding box center [322, 143] width 381 height 20
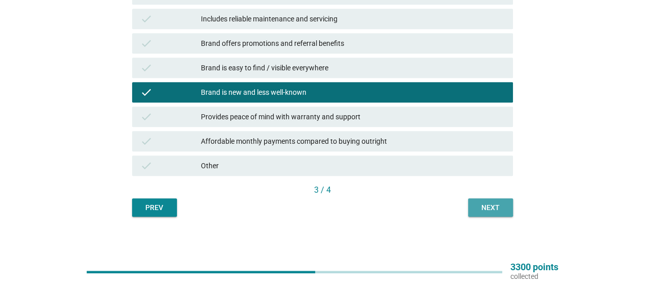
click at [498, 208] on div "Next" at bounding box center [490, 207] width 29 height 11
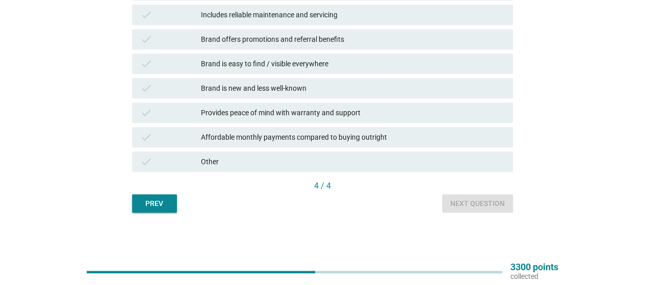
click at [310, 141] on div "Affordable monthly payments compared to buying outright" at bounding box center [353, 137] width 304 height 12
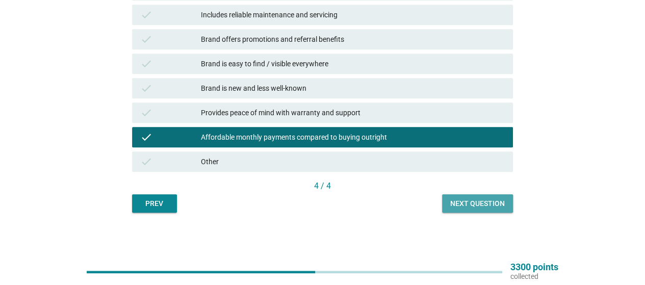
click at [480, 208] on div "Next question" at bounding box center [477, 203] width 55 height 11
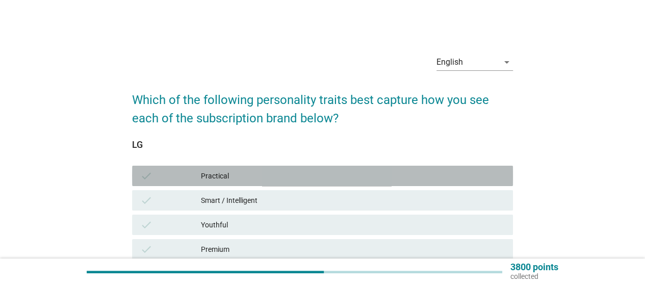
click at [356, 175] on div "Practical" at bounding box center [353, 176] width 304 height 12
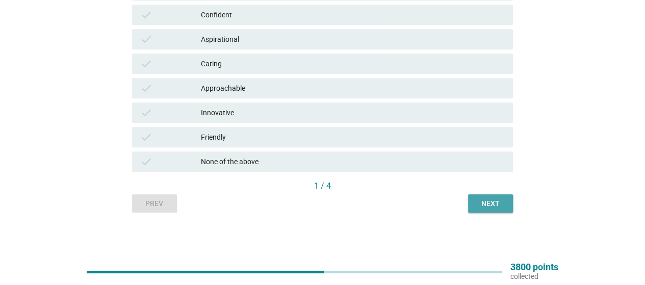
click at [488, 199] on div "Next" at bounding box center [490, 203] width 29 height 11
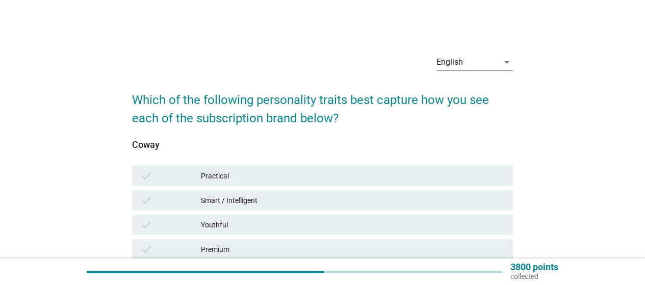
click at [377, 225] on div "Youthful" at bounding box center [353, 225] width 304 height 12
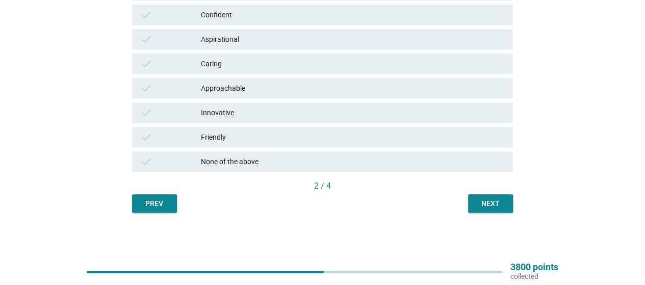
click at [481, 206] on div "Next" at bounding box center [490, 203] width 29 height 11
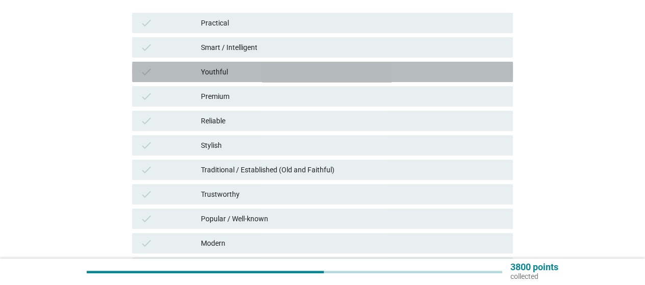
click at [288, 71] on div "Youthful" at bounding box center [353, 72] width 304 height 12
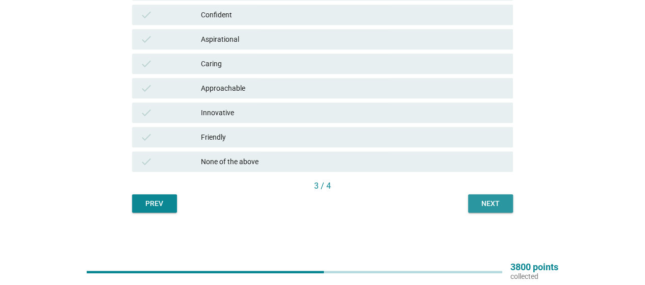
click at [490, 202] on div "Next" at bounding box center [490, 203] width 29 height 11
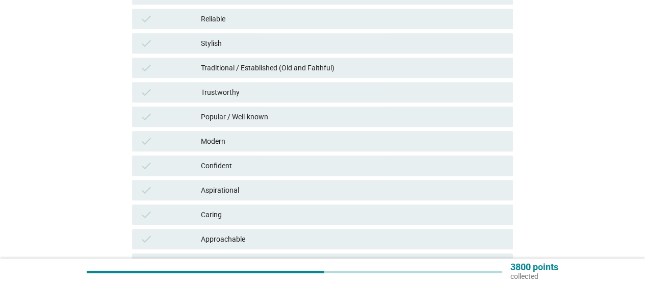
click at [307, 167] on div "Confident" at bounding box center [353, 166] width 304 height 12
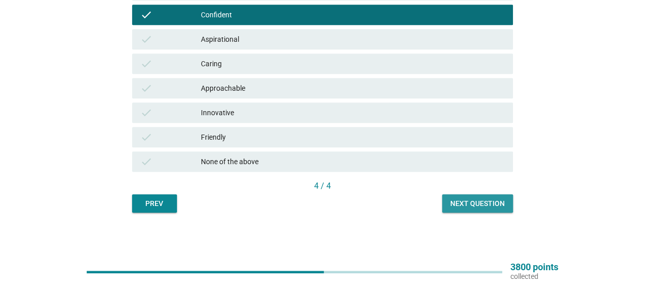
click at [483, 205] on div "Next question" at bounding box center [477, 203] width 55 height 11
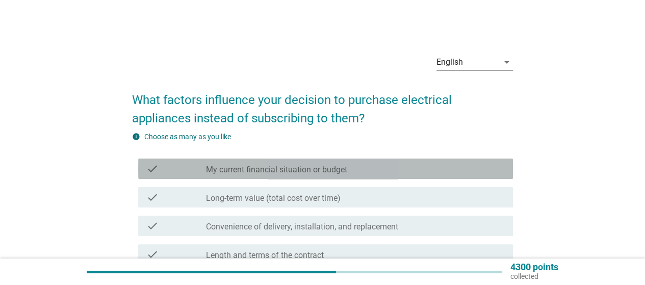
click at [326, 172] on label "My current financial situation or budget" at bounding box center [276, 170] width 141 height 10
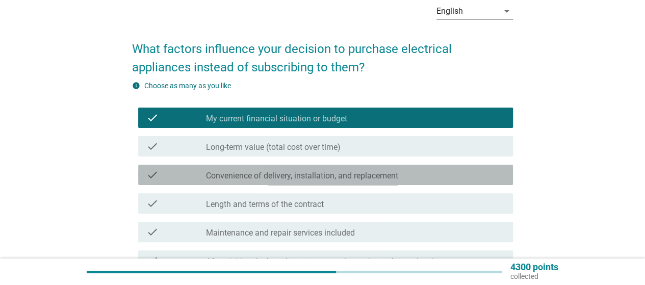
click at [347, 171] on div "check_box_outline_blank Convenience of delivery, installation, and replacement" at bounding box center [355, 175] width 299 height 12
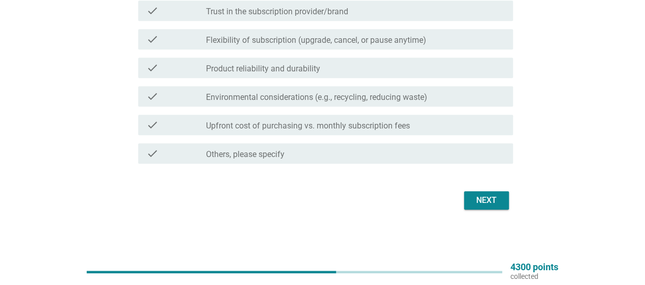
click at [484, 198] on div "Next" at bounding box center [486, 200] width 29 height 12
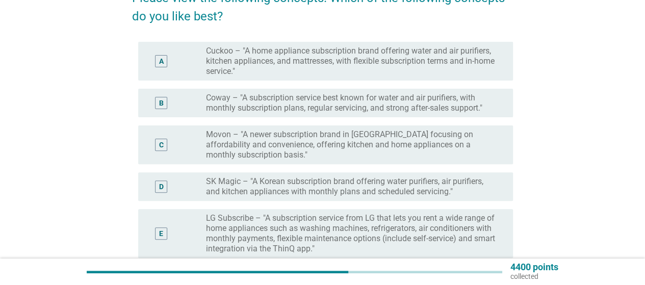
click at [319, 100] on label "Coway – "A subscription service best known for water and air purifiers, with mo…" at bounding box center [351, 103] width 291 height 20
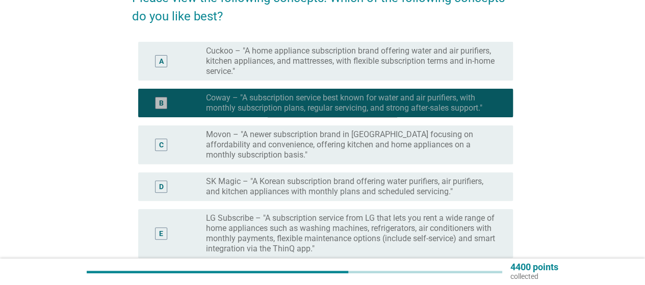
click at [324, 60] on label "Cuckoo – "A home appliance subscription brand offering water and air purifiers,…" at bounding box center [351, 61] width 291 height 31
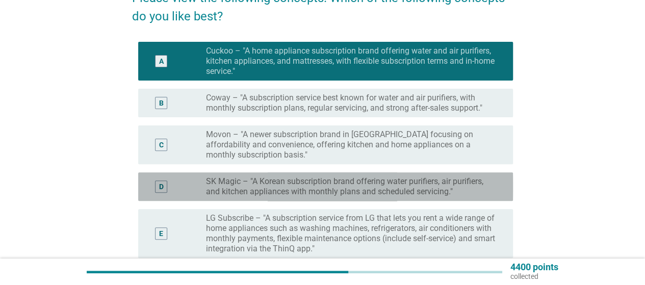
click at [325, 188] on label "SK Magic – "A Korean subscription brand offering water purifiers, air purifiers…" at bounding box center [351, 186] width 291 height 20
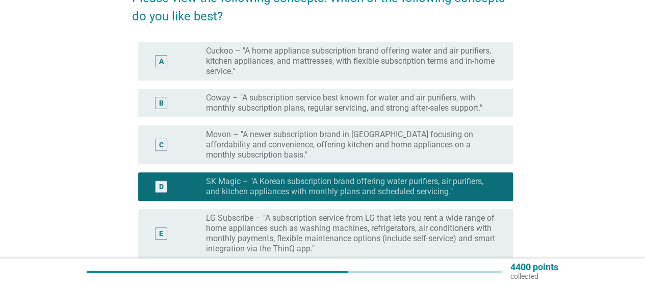
click at [352, 67] on label "Cuckoo – "A home appliance subscription brand offering water and air purifiers,…" at bounding box center [351, 61] width 291 height 31
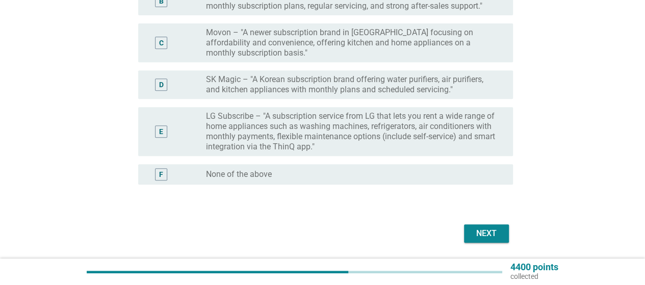
click at [355, 143] on label "LG Subscribe – "A subscription service from LG that lets you rent a wide range …" at bounding box center [351, 131] width 291 height 41
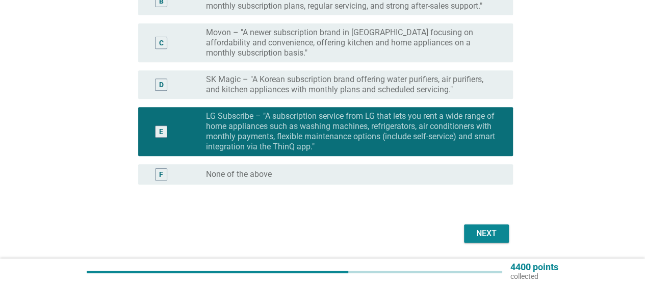
click at [489, 237] on div "Next" at bounding box center [486, 233] width 29 height 12
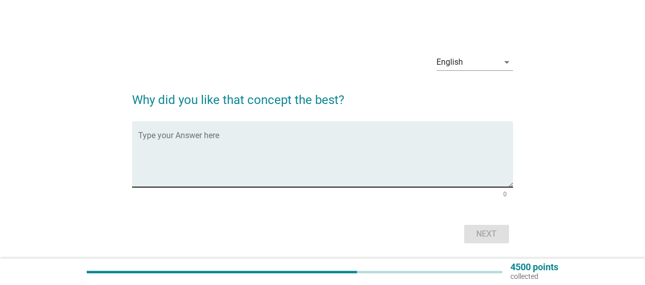
click at [355, 146] on textarea "Type your Answer here" at bounding box center [325, 161] width 375 height 54
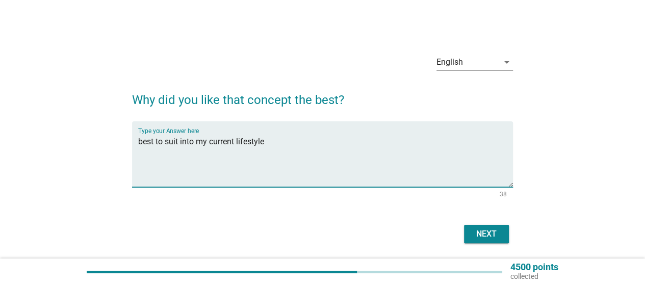
type textarea "best to suit into my current lifestyle"
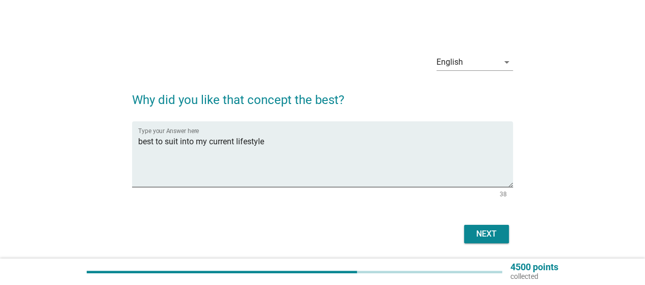
click at [498, 224] on div "Next" at bounding box center [322, 234] width 381 height 24
click at [498, 229] on div "Next" at bounding box center [486, 234] width 29 height 12
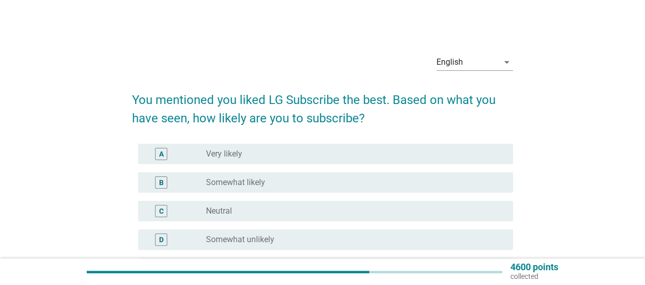
click at [334, 152] on div "radio_button_unchecked Very likely" at bounding box center [351, 154] width 291 height 10
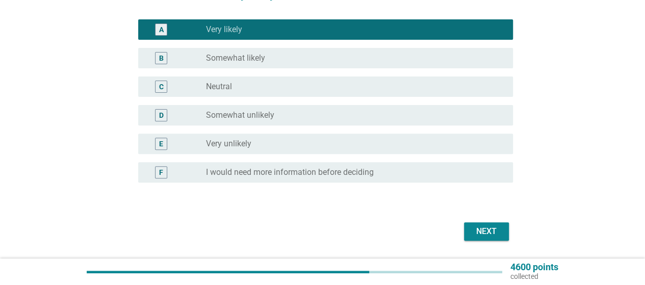
scroll to position [155, 0]
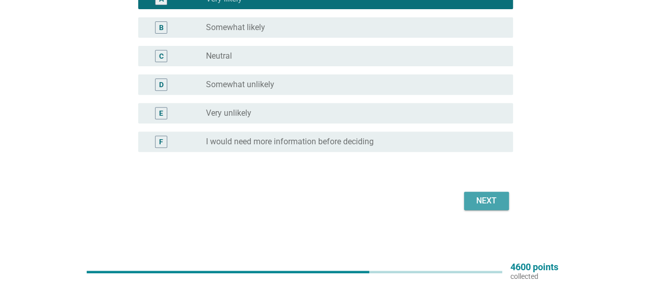
click at [473, 193] on button "Next" at bounding box center [486, 201] width 45 height 18
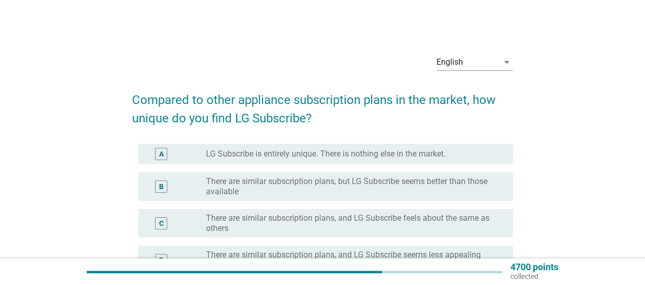
click at [303, 144] on div "A radio_button_unchecked LG Subscribe is entirely unique. There is nothing else…" at bounding box center [325, 154] width 375 height 20
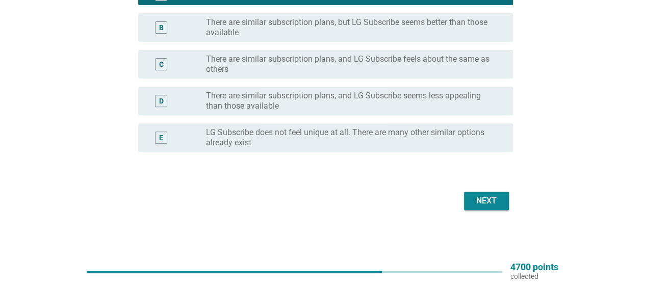
scroll to position [57, 0]
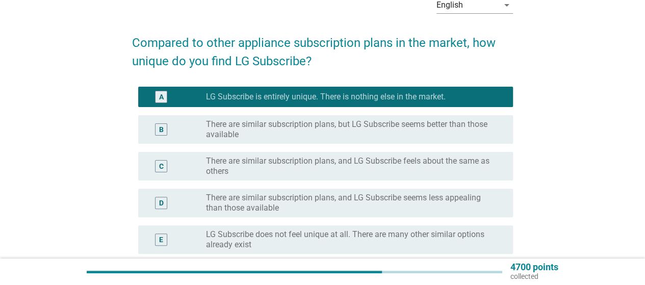
click at [354, 175] on label "There are similar subscription plans, and LG Subscribe feels about the same as …" at bounding box center [351, 166] width 291 height 20
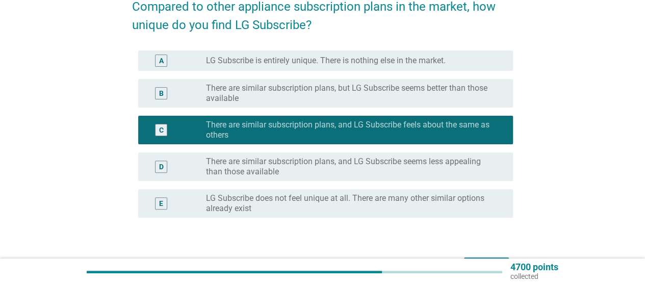
scroll to position [108, 0]
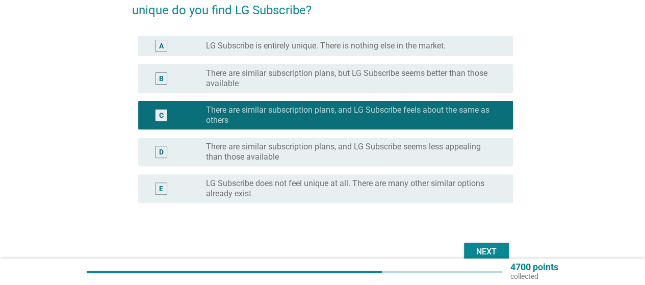
click at [431, 82] on label "There are similar subscription plans, but LG Subscribe seems better than those …" at bounding box center [351, 78] width 291 height 20
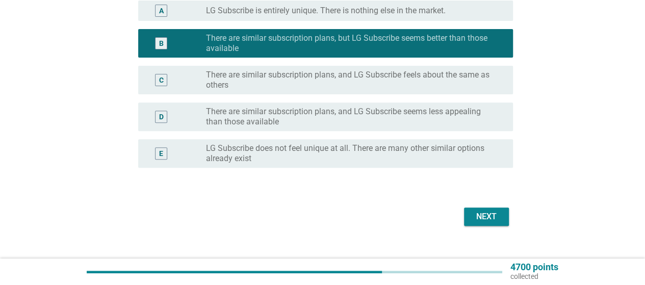
scroll to position [159, 0]
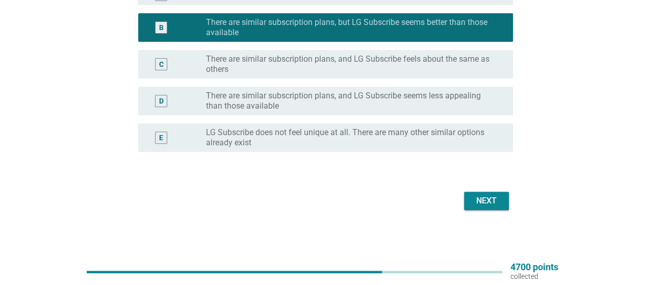
click at [491, 200] on div "Next" at bounding box center [486, 201] width 29 height 12
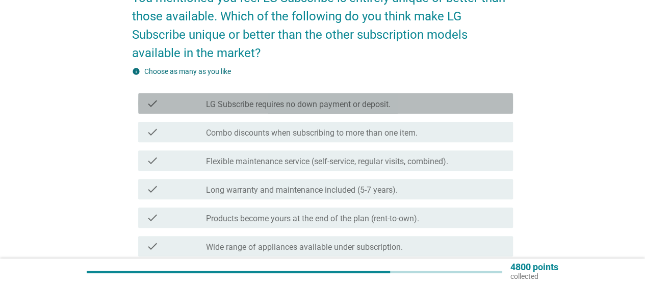
click at [336, 108] on label "LG Subscribe requires no down payment or deposit." at bounding box center [298, 104] width 185 height 10
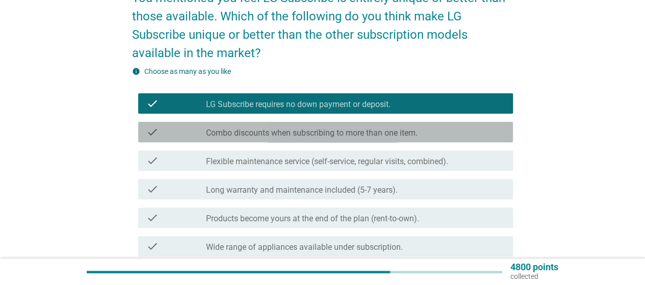
click at [363, 129] on label "Combo discounts when subscribing to more than one item." at bounding box center [312, 133] width 212 height 10
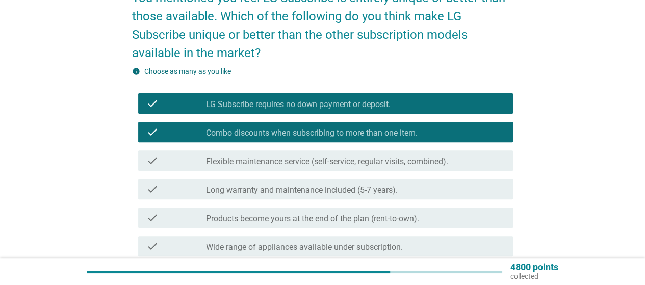
click at [367, 99] on div "check_box LG Subscribe requires no down payment or deposit." at bounding box center [355, 103] width 299 height 12
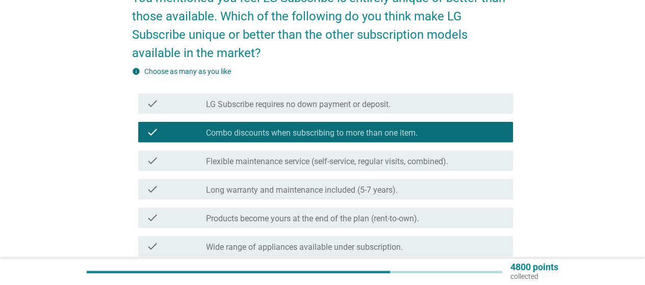
click at [364, 171] on div "check check_box_outline_blank Flexible maintenance service (self-service, regul…" at bounding box center [322, 160] width 381 height 29
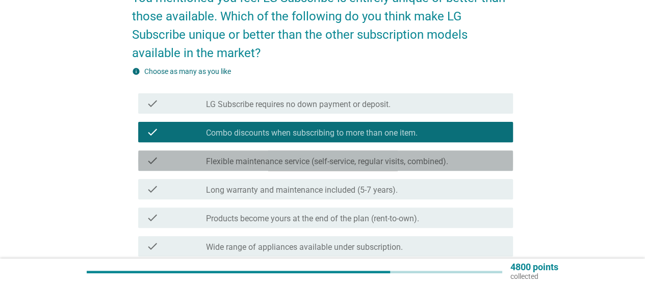
click at [363, 157] on label "Flexible maintenance service (self-service, regular visits, combined)." at bounding box center [327, 162] width 242 height 10
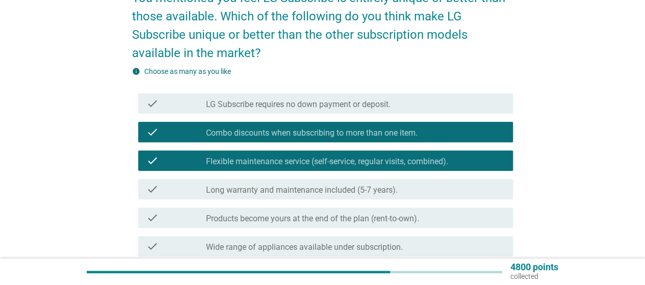
click at [363, 184] on div "check check_box_outline_blank Long warranty and maintenance included (5-7 years…" at bounding box center [325, 189] width 375 height 20
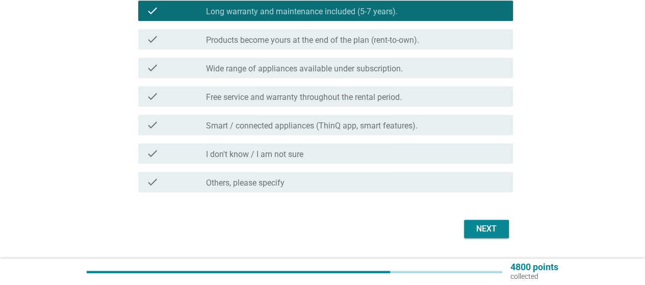
scroll to position [309, 0]
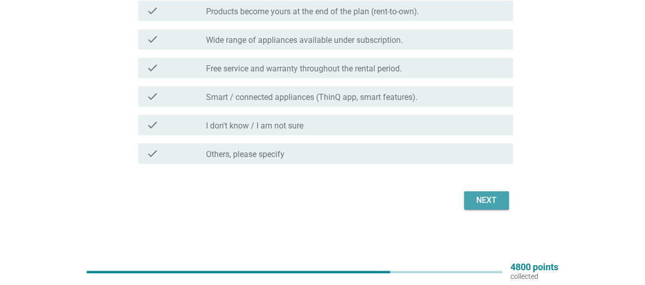
click at [484, 198] on div "Next" at bounding box center [486, 200] width 29 height 12
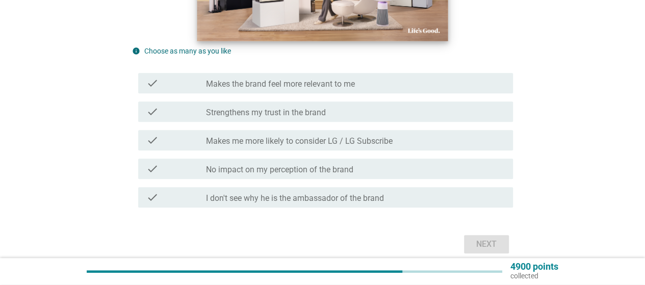
scroll to position [255, 0]
click at [278, 85] on label "Makes the brand feel more relevant to me" at bounding box center [280, 84] width 149 height 10
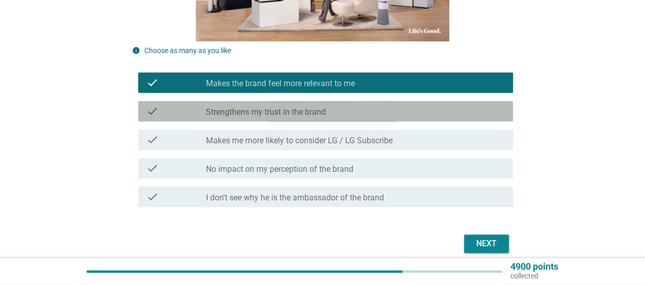
click at [327, 118] on div "check check_box_outline_blank Strengthens my trust in the brand" at bounding box center [325, 111] width 375 height 20
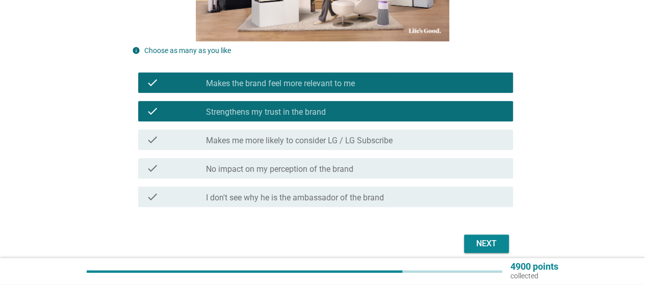
click at [469, 245] on button "Next" at bounding box center [486, 244] width 45 height 18
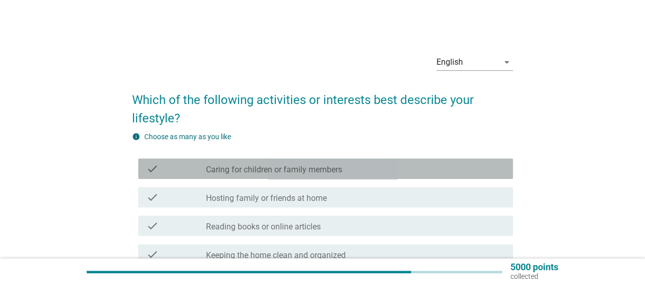
click at [357, 166] on div "check_box_outline_blank Caring for children or family members" at bounding box center [355, 169] width 299 height 12
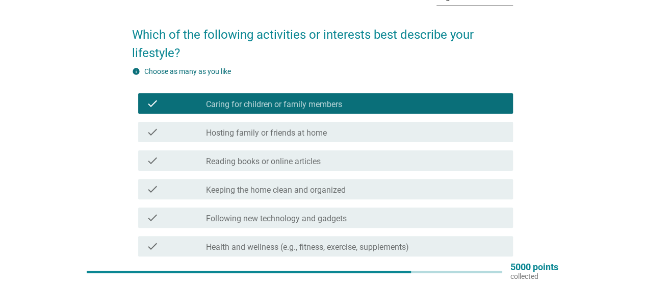
scroll to position [58, 0]
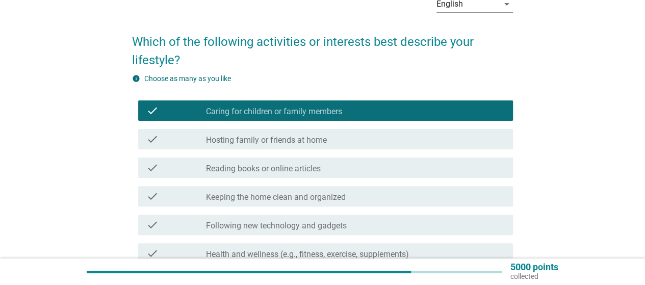
click at [338, 110] on label "Caring for children or family members" at bounding box center [274, 112] width 136 height 10
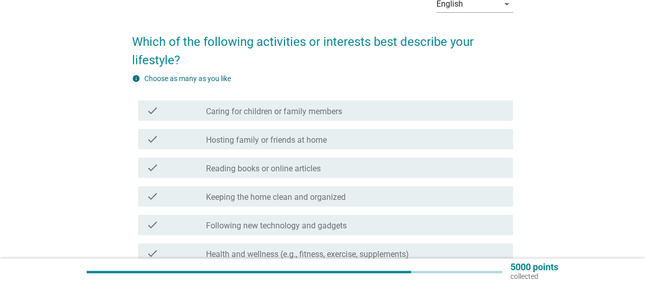
click at [329, 172] on div "check_box_outline_blank Reading books or online articles" at bounding box center [355, 168] width 299 height 12
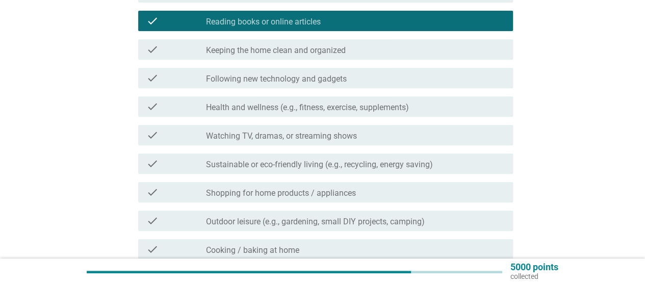
scroll to position [211, 0]
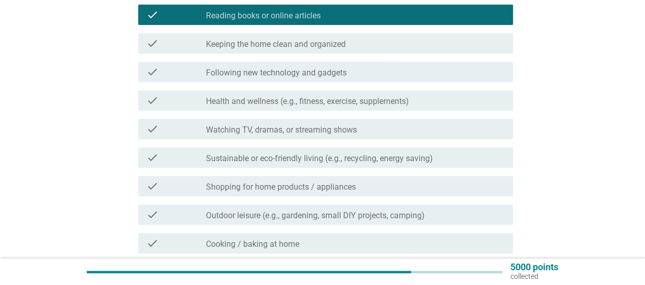
click at [331, 104] on label "Health and wellness (e.g., fitness, exercise, supplements)" at bounding box center [307, 101] width 203 height 10
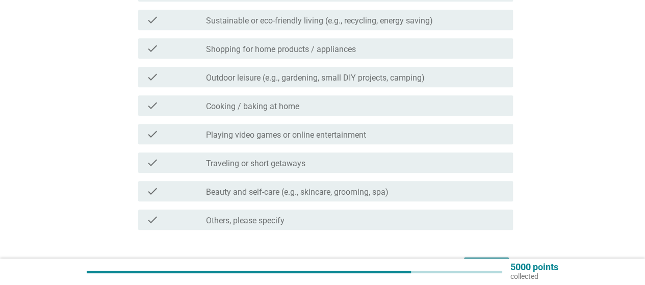
scroll to position [364, 0]
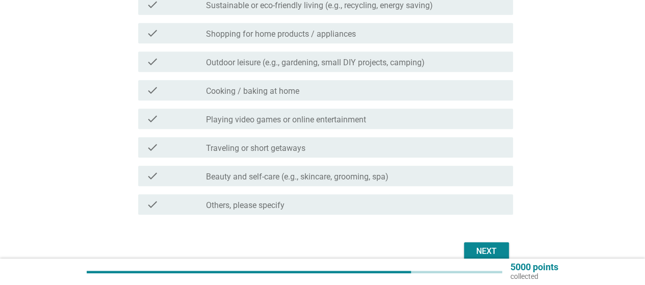
click at [334, 149] on div "check_box_outline_blank Traveling or short getaways" at bounding box center [355, 147] width 299 height 12
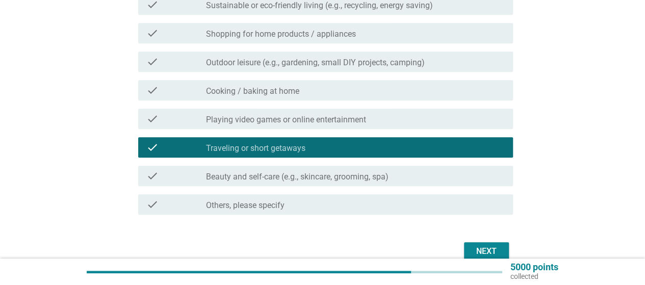
click at [477, 249] on div "Next" at bounding box center [486, 251] width 29 height 12
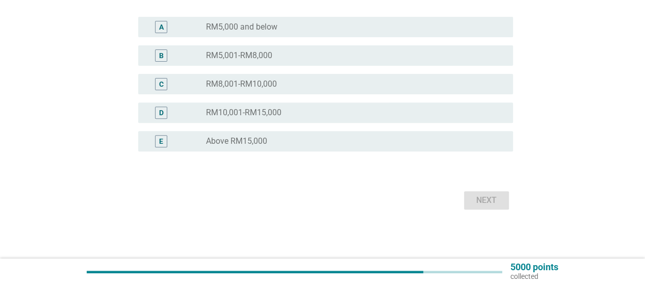
scroll to position [0, 0]
click at [324, 115] on div "radio_button_unchecked RM10,001-RM15,000" at bounding box center [351, 113] width 291 height 10
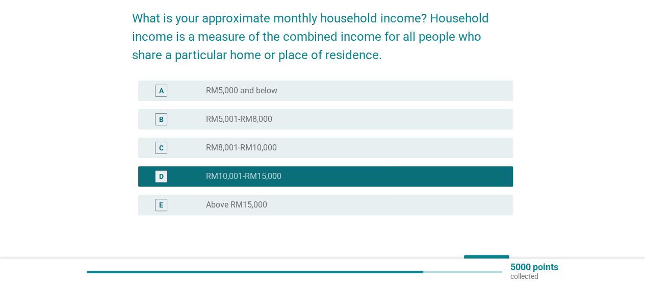
scroll to position [145, 0]
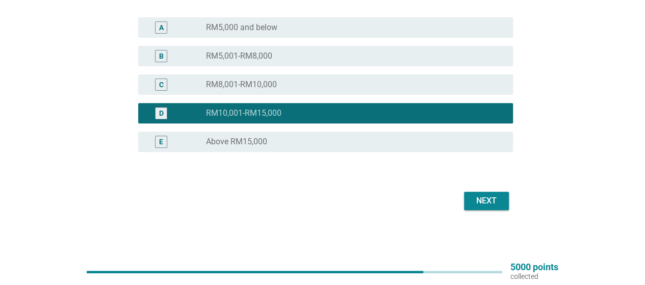
click at [408, 149] on div "E radio_button_unchecked Above RM15,000" at bounding box center [325, 142] width 375 height 20
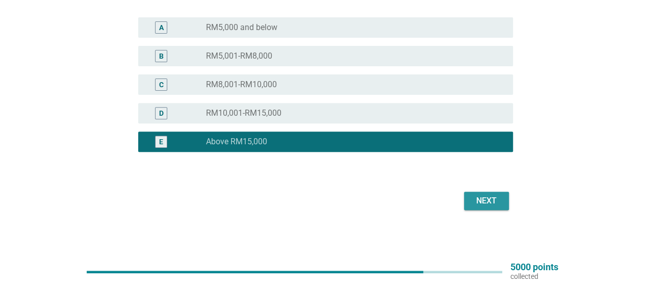
click at [497, 203] on div "Next" at bounding box center [486, 201] width 29 height 12
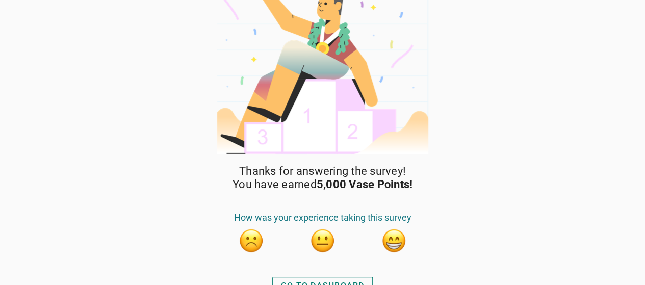
scroll to position [38, 0]
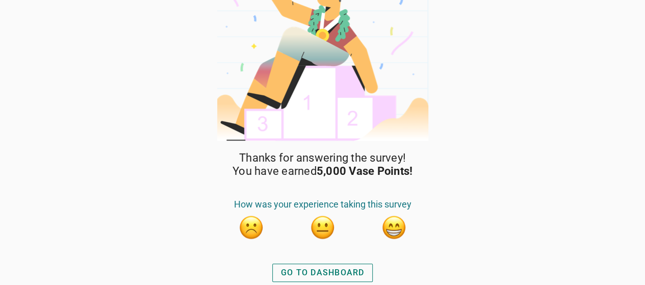
click at [355, 272] on div "GO TO DASHBOARD" at bounding box center [323, 273] width 84 height 12
